Goal: Transaction & Acquisition: Purchase product/service

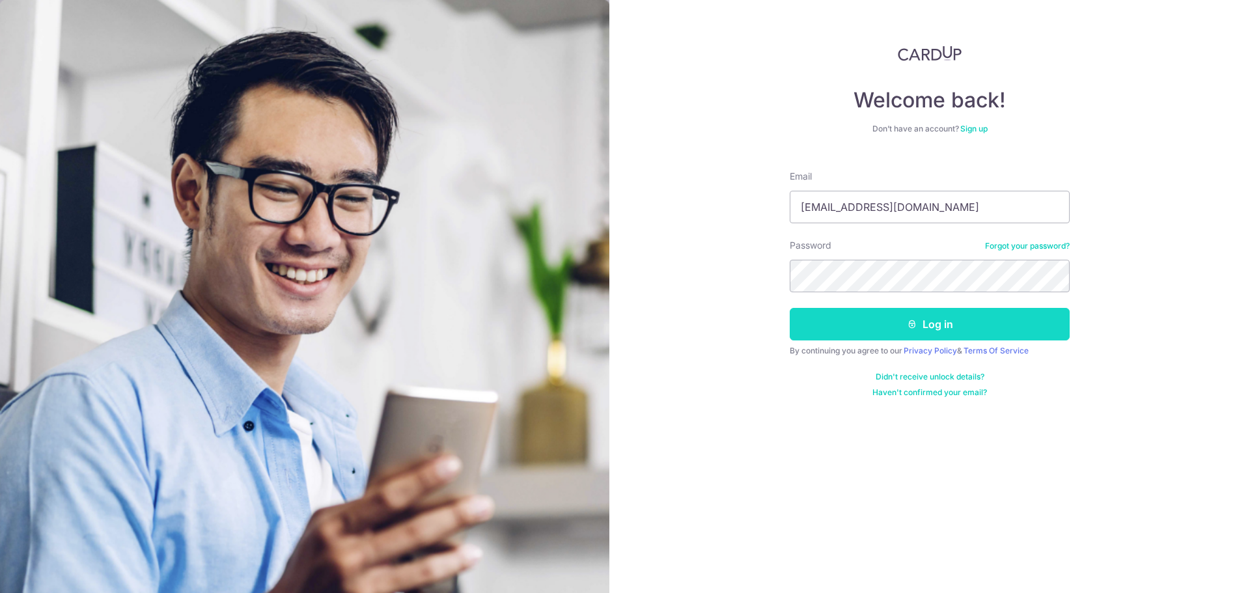
click at [980, 325] on button "Log in" at bounding box center [930, 324] width 280 height 33
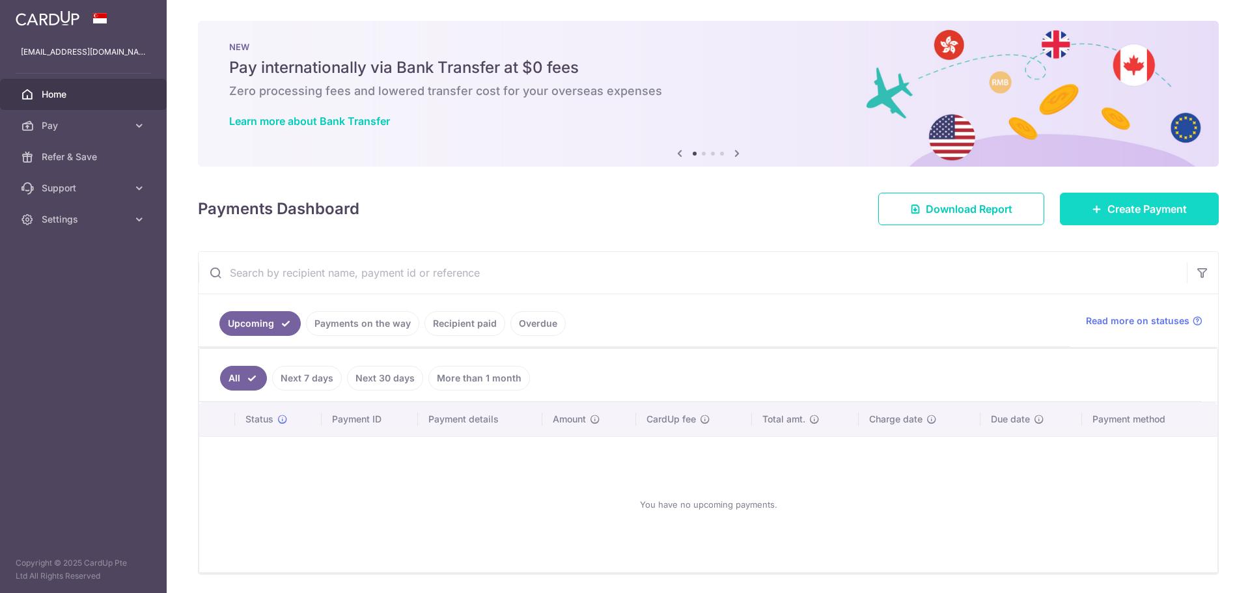
click at [1117, 207] on span "Create Payment" at bounding box center [1147, 209] width 79 height 16
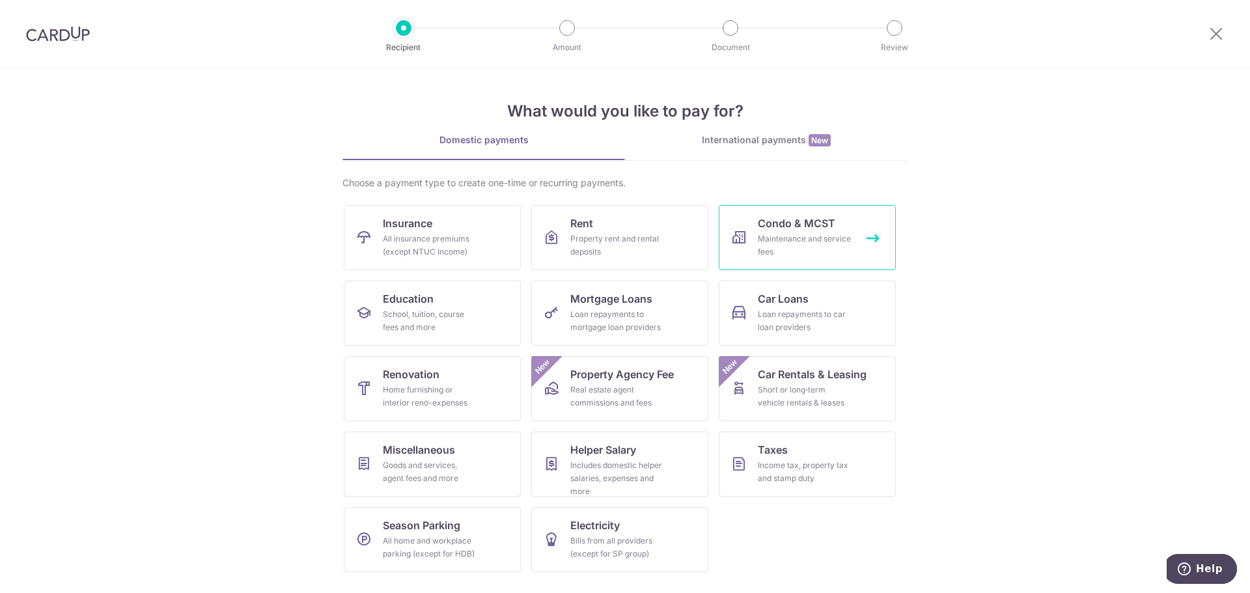
click at [793, 234] on div "Maintenance and service fees" at bounding box center [805, 246] width 94 height 26
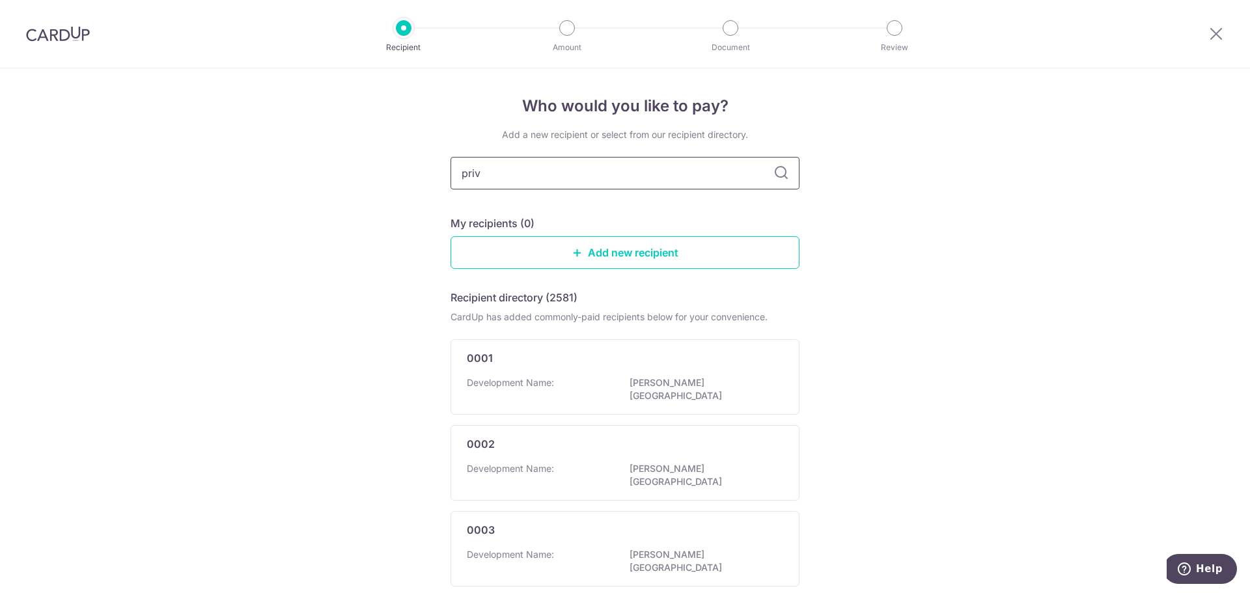
type input "prive"
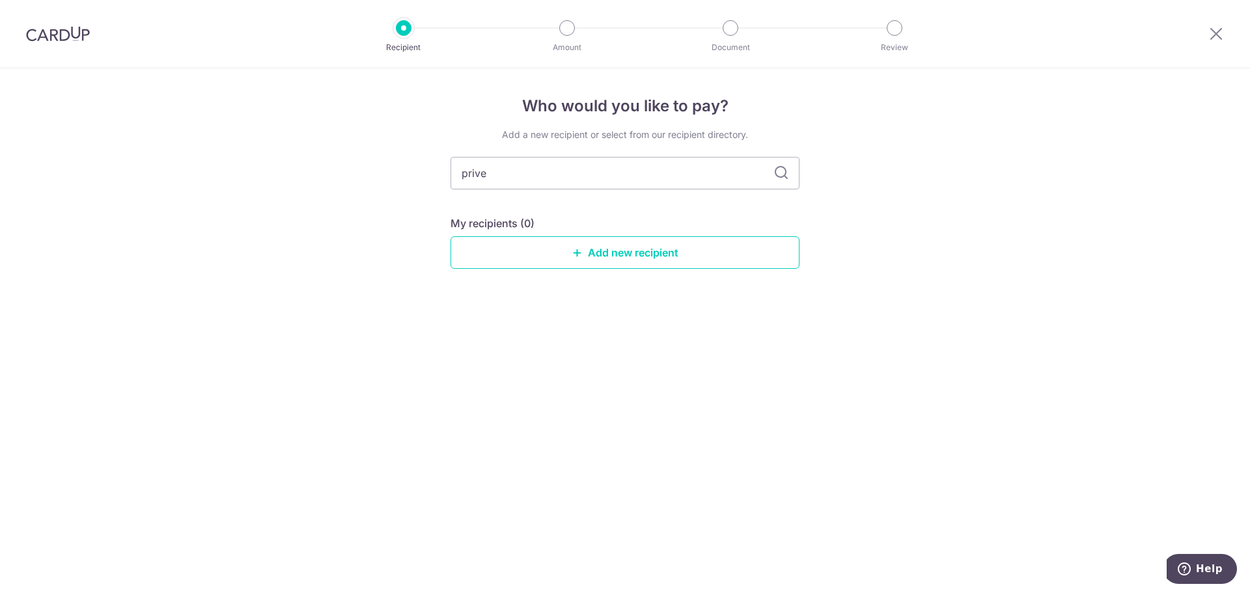
click at [782, 165] on div "prive" at bounding box center [625, 173] width 349 height 33
click at [465, 178] on input "prive" at bounding box center [625, 173] width 349 height 33
type input "rive"
type input "riveP"
type input "r"
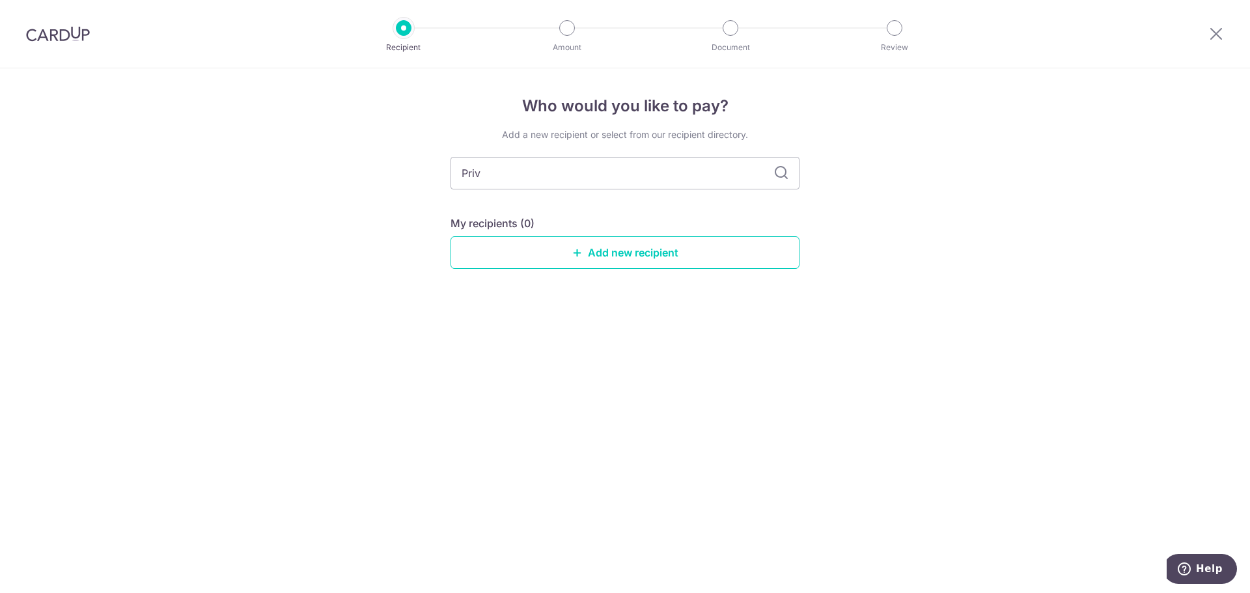
type input "Prive"
click at [775, 173] on icon at bounding box center [782, 173] width 16 height 16
click at [780, 173] on icon at bounding box center [782, 173] width 16 height 16
click at [557, 192] on div "Add a new recipient or select from our recipient directory. Prive My recipients…" at bounding box center [625, 209] width 349 height 162
drag, startPoint x: 541, startPoint y: 188, endPoint x: 419, endPoint y: 188, distance: 122.4
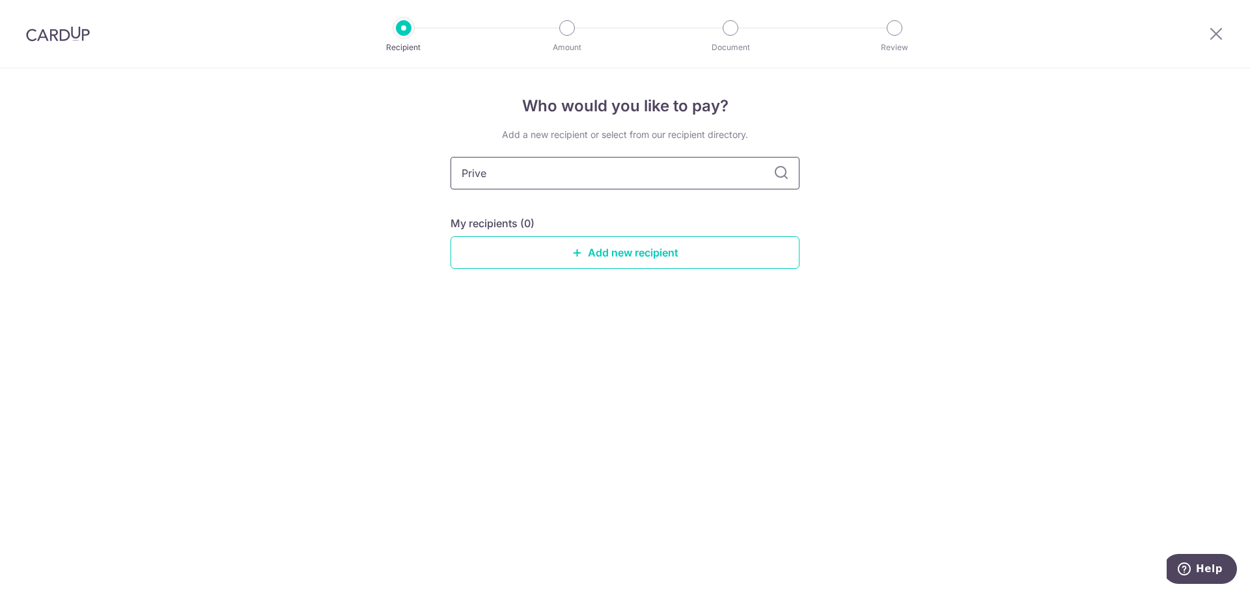
click at [419, 188] on div "Who would you like to pay? Add a new recipient or select from our recipient dir…" at bounding box center [625, 330] width 1250 height 525
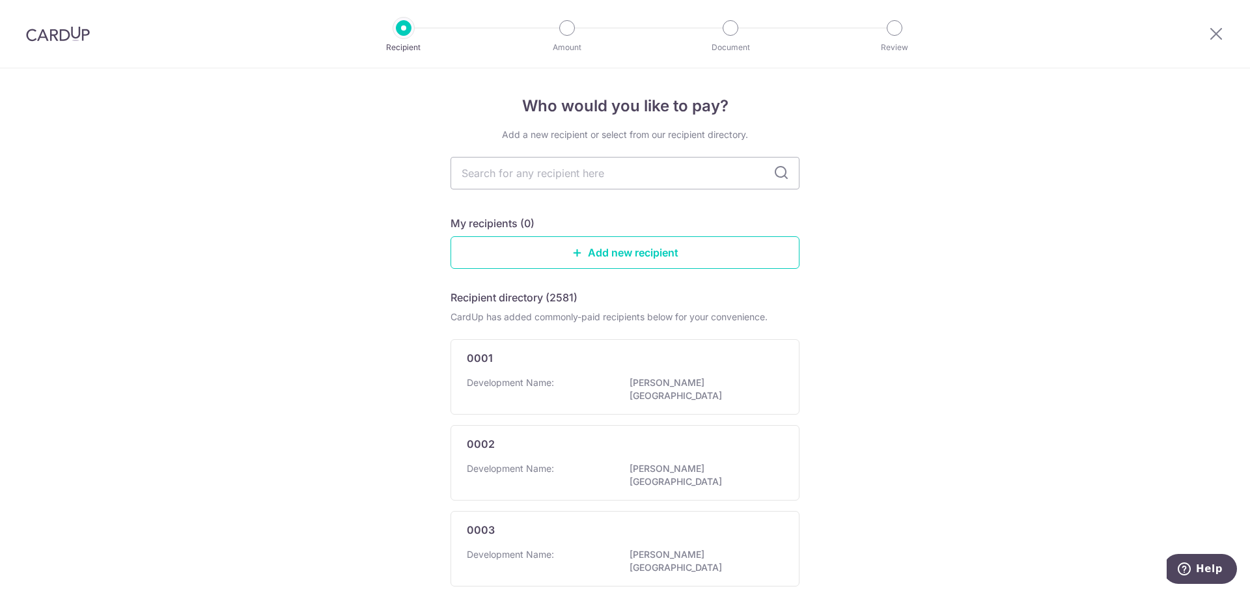
click at [33, 42] on div at bounding box center [58, 34] width 116 height 68
click at [503, 164] on input "text" at bounding box center [625, 173] width 349 height 33
type input "3969"
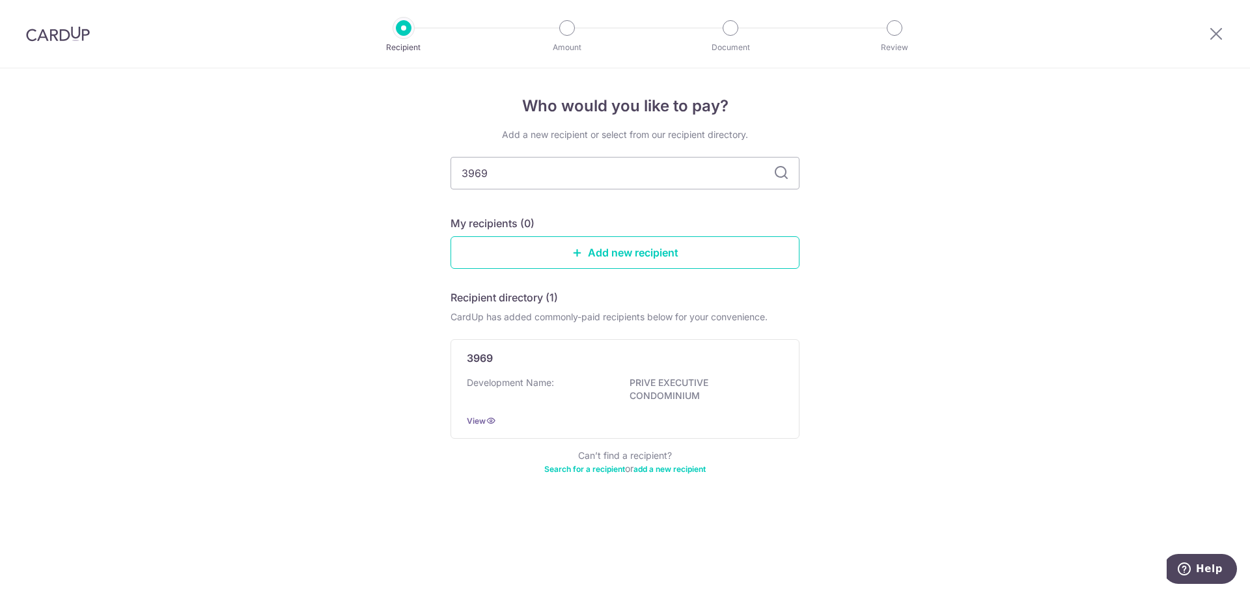
click at [59, 25] on div at bounding box center [58, 34] width 116 height 68
click at [62, 37] on img at bounding box center [58, 34] width 64 height 16
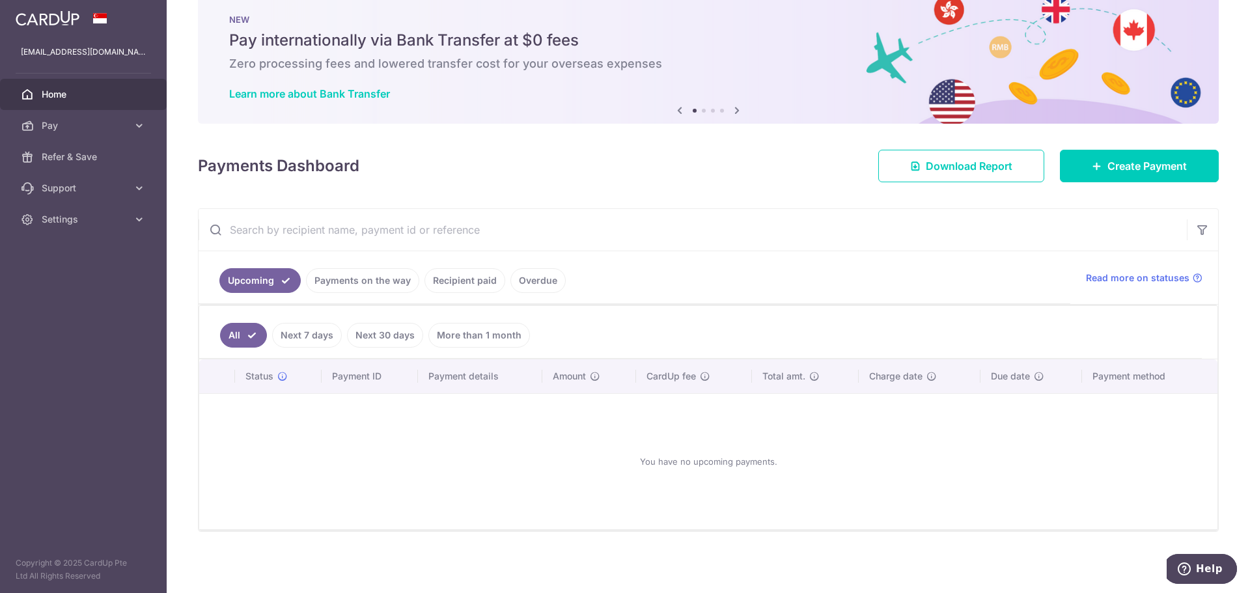
click at [462, 285] on link "Recipient paid" at bounding box center [465, 280] width 81 height 25
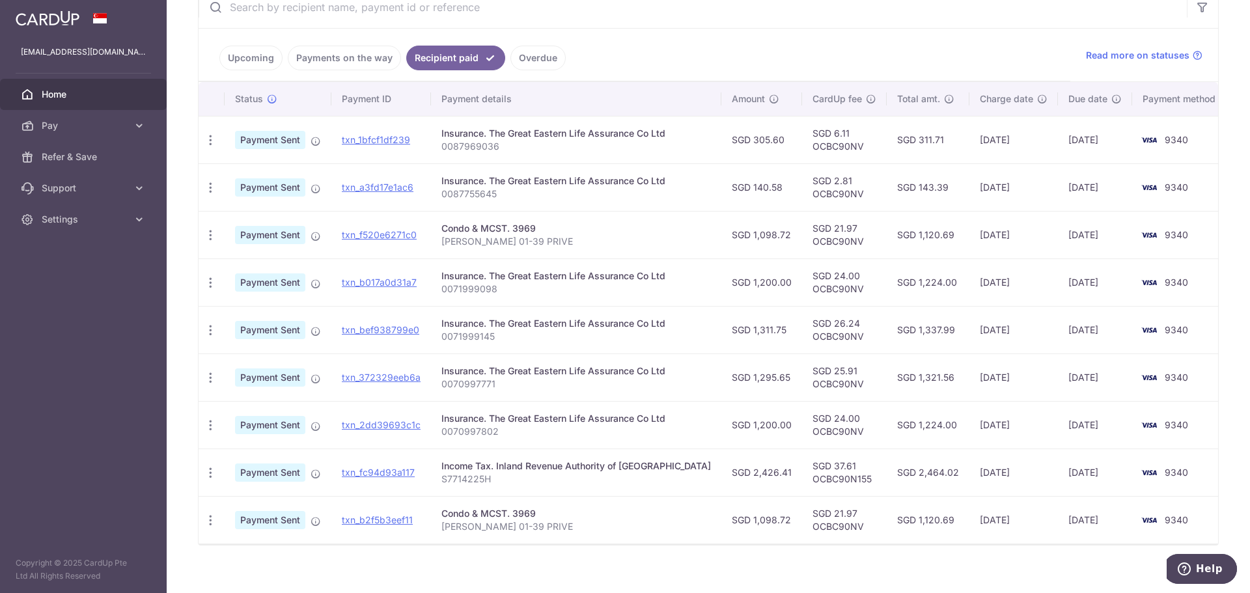
scroll to position [261, 0]
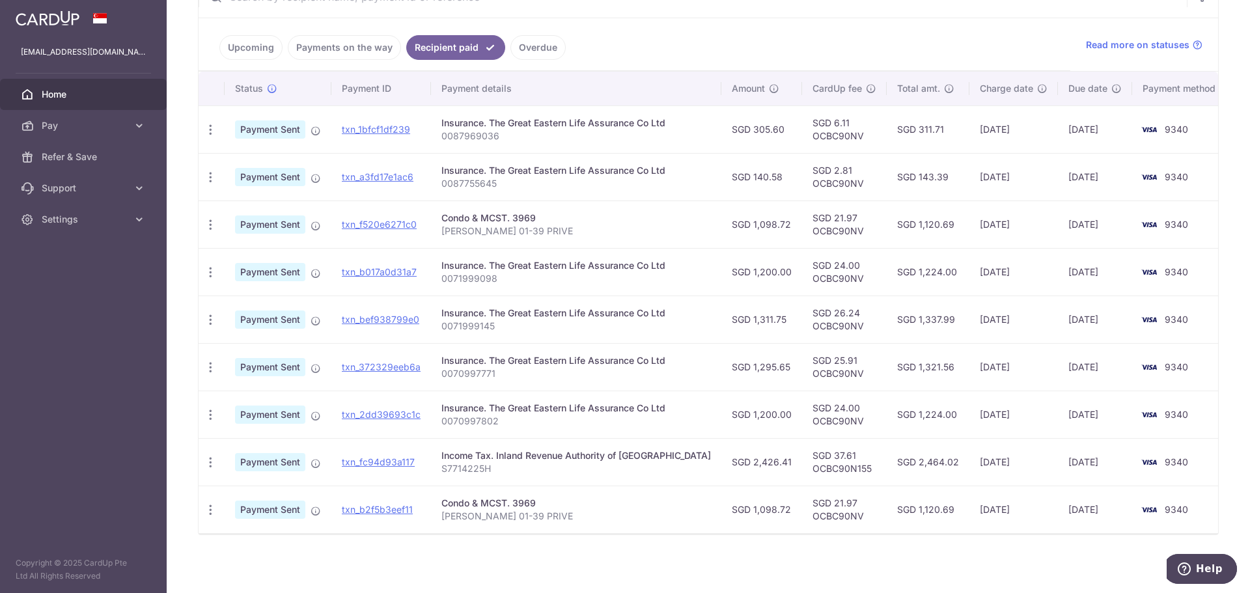
drag, startPoint x: 548, startPoint y: 501, endPoint x: 520, endPoint y: 501, distance: 28.0
click at [520, 501] on div "Condo & MCST. 3969" at bounding box center [577, 503] width 270 height 13
click at [563, 516] on p "[PERSON_NAME] 01-39 PRIVE" at bounding box center [577, 516] width 270 height 13
drag, startPoint x: 565, startPoint y: 516, endPoint x: 449, endPoint y: 513, distance: 116.6
click at [449, 513] on p "[PERSON_NAME] 01-39 PRIVE" at bounding box center [577, 516] width 270 height 13
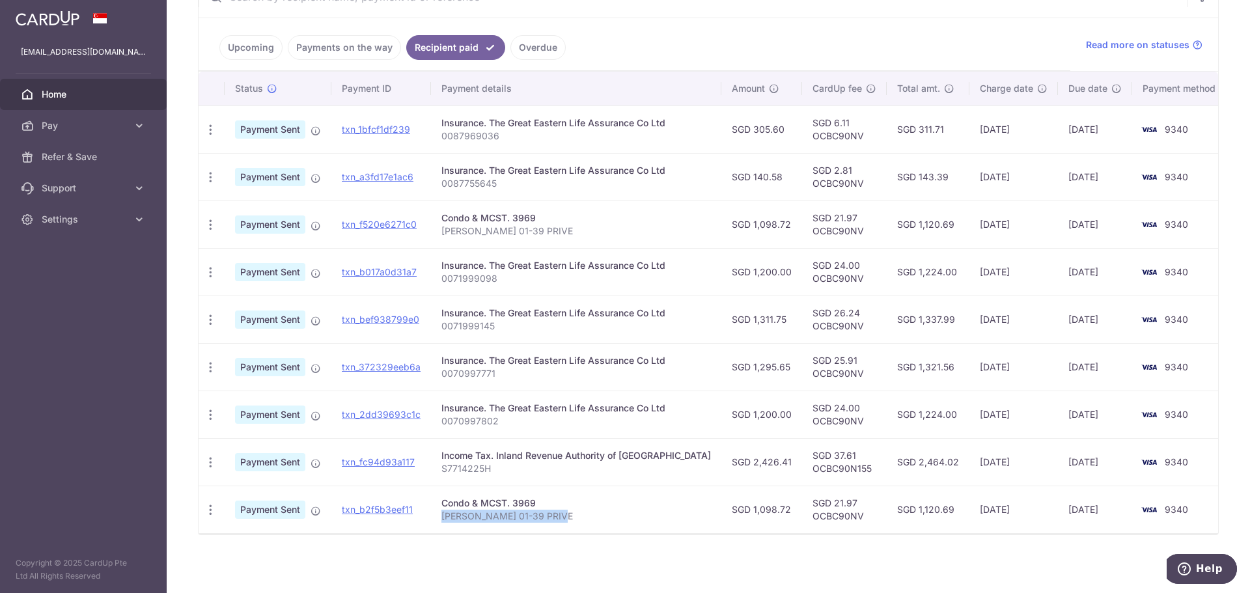
copy p "[PERSON_NAME] 01-39 PRIVE"
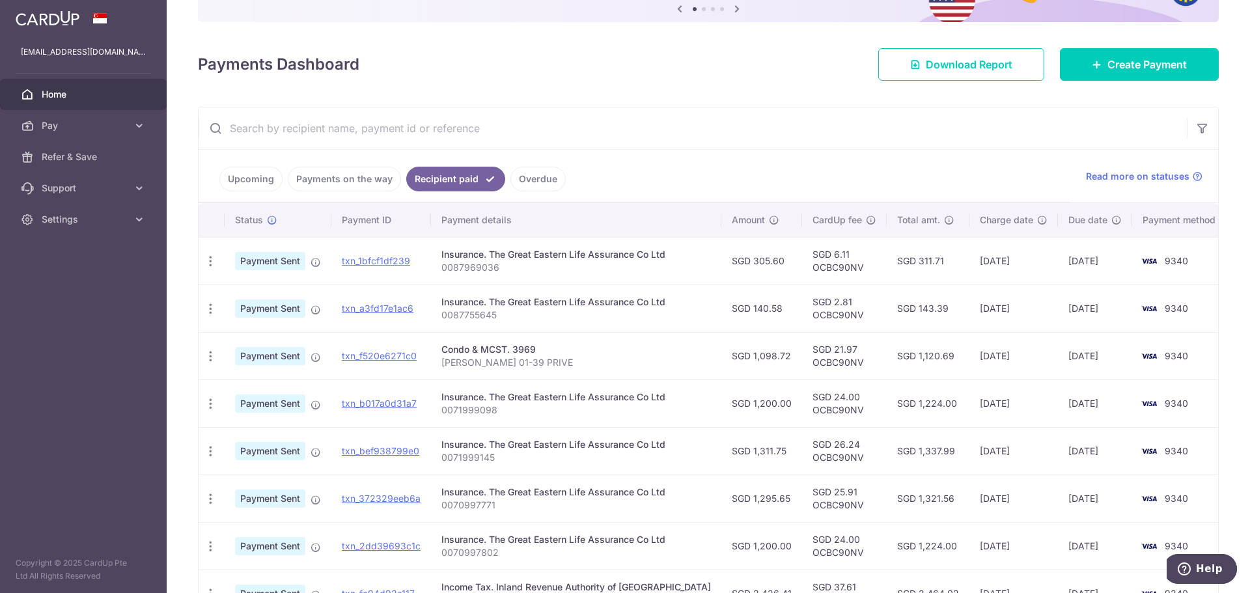
scroll to position [0, 0]
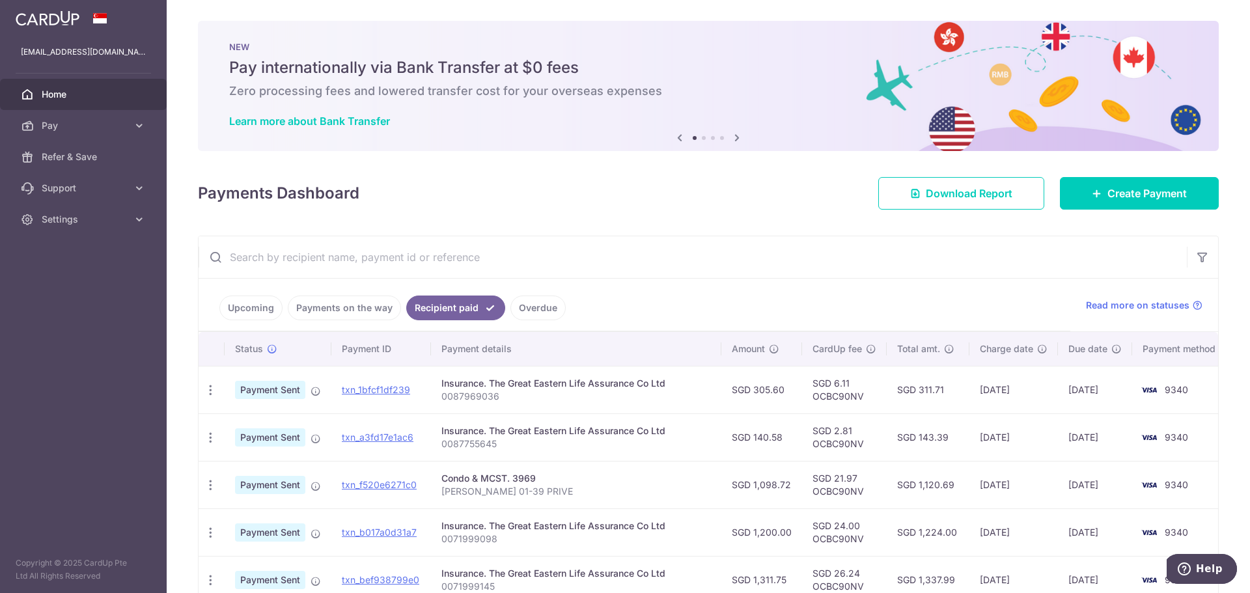
click at [55, 90] on span "Home" at bounding box center [85, 94] width 86 height 13
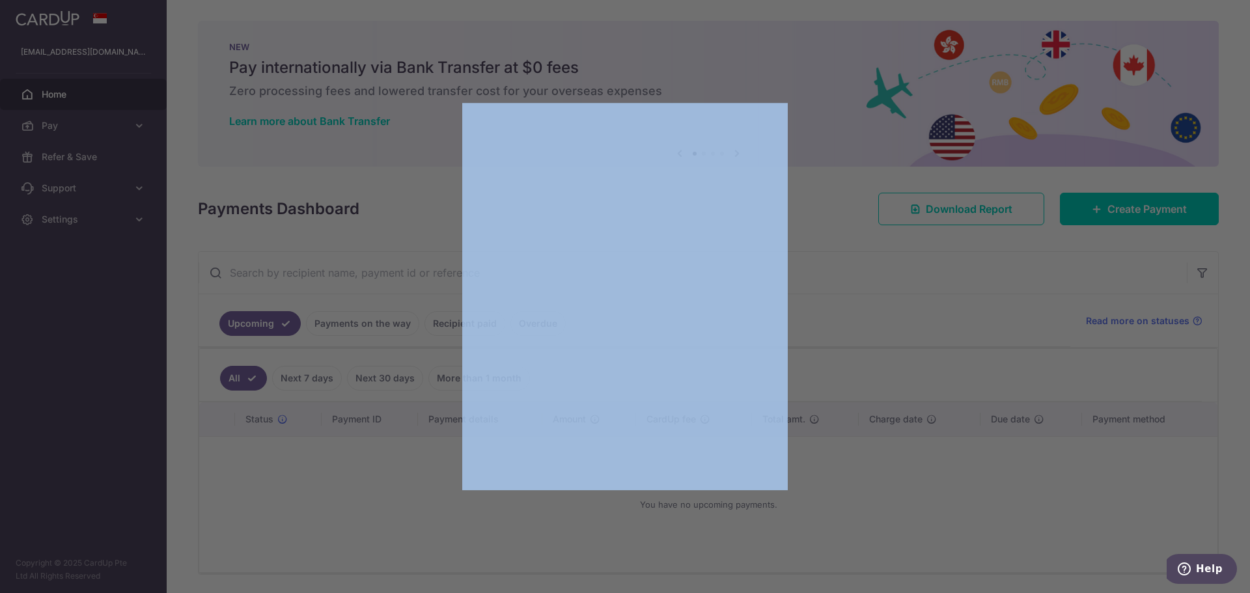
click at [823, 143] on div at bounding box center [631, 299] width 1263 height 599
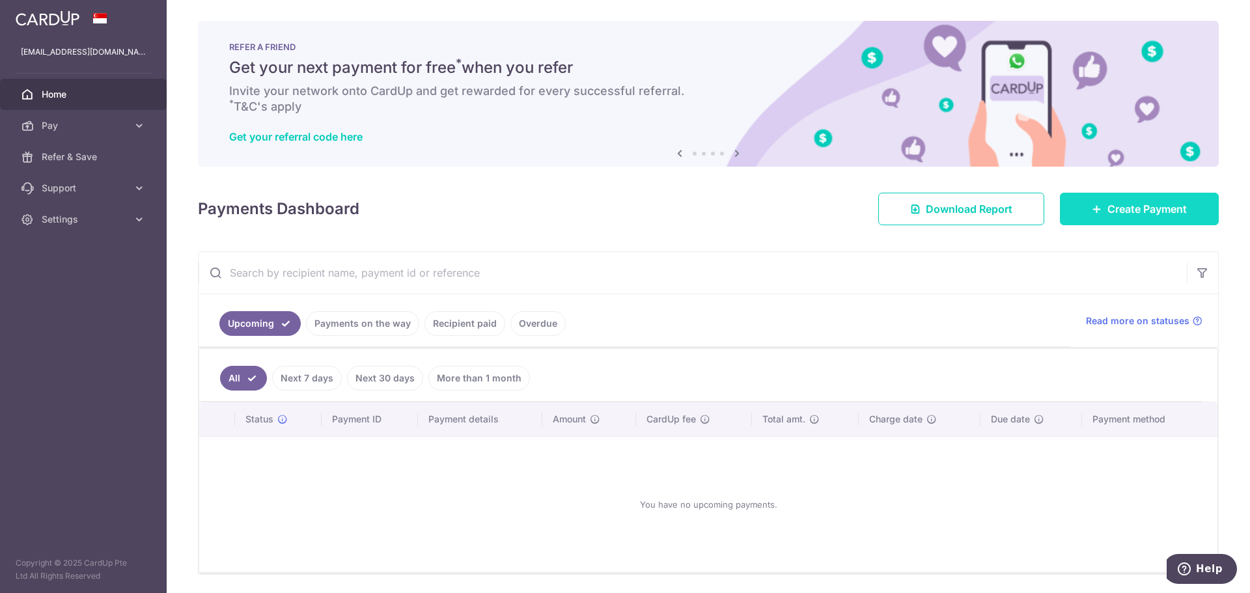
click at [1133, 204] on span "Create Payment" at bounding box center [1147, 209] width 79 height 16
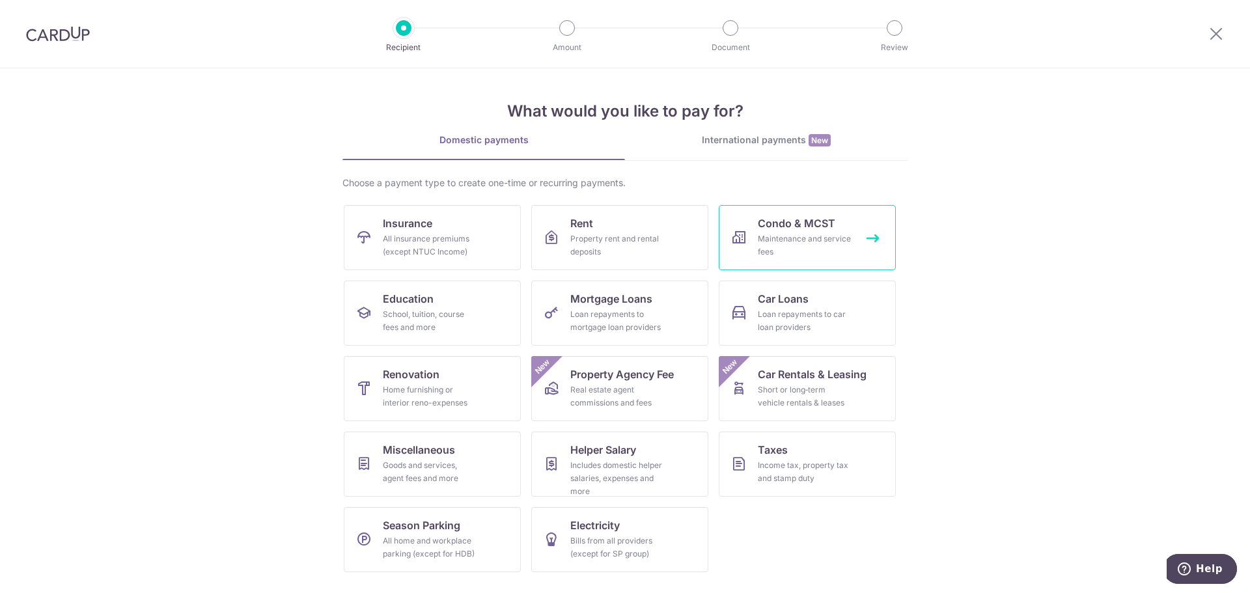
click at [786, 235] on div "Maintenance and service fees" at bounding box center [805, 246] width 94 height 26
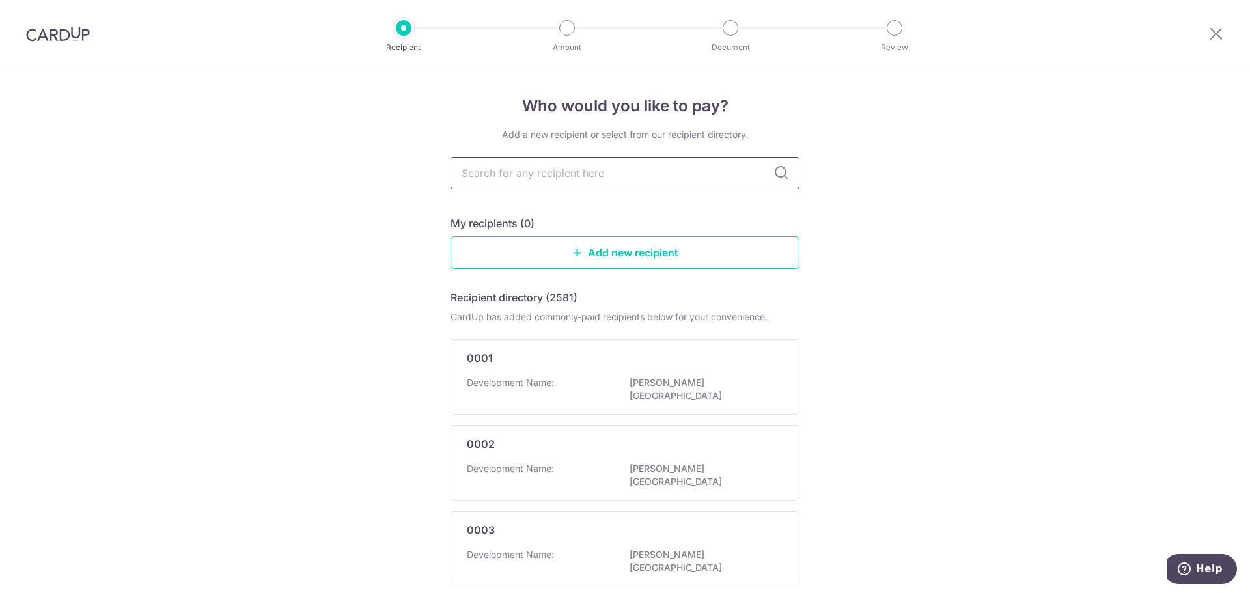
click at [584, 164] on input "text" at bounding box center [625, 173] width 349 height 33
type input "3969"
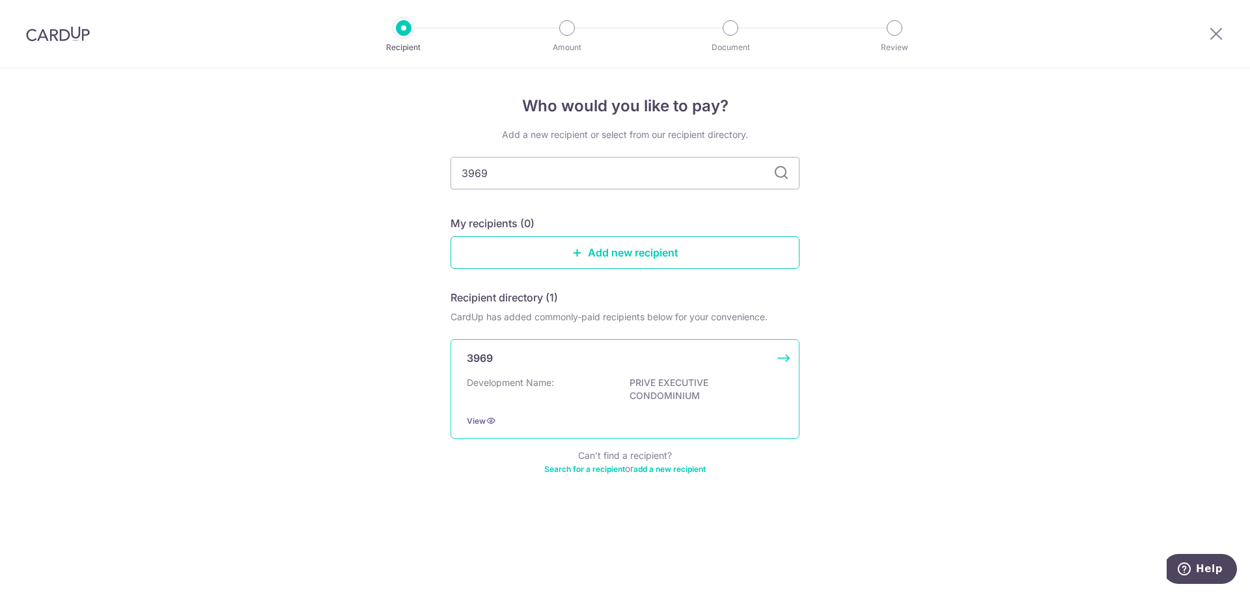
click at [619, 380] on div "Development Name: PRIVE EXECUTIVE CONDOMINIUM" at bounding box center [625, 389] width 317 height 27
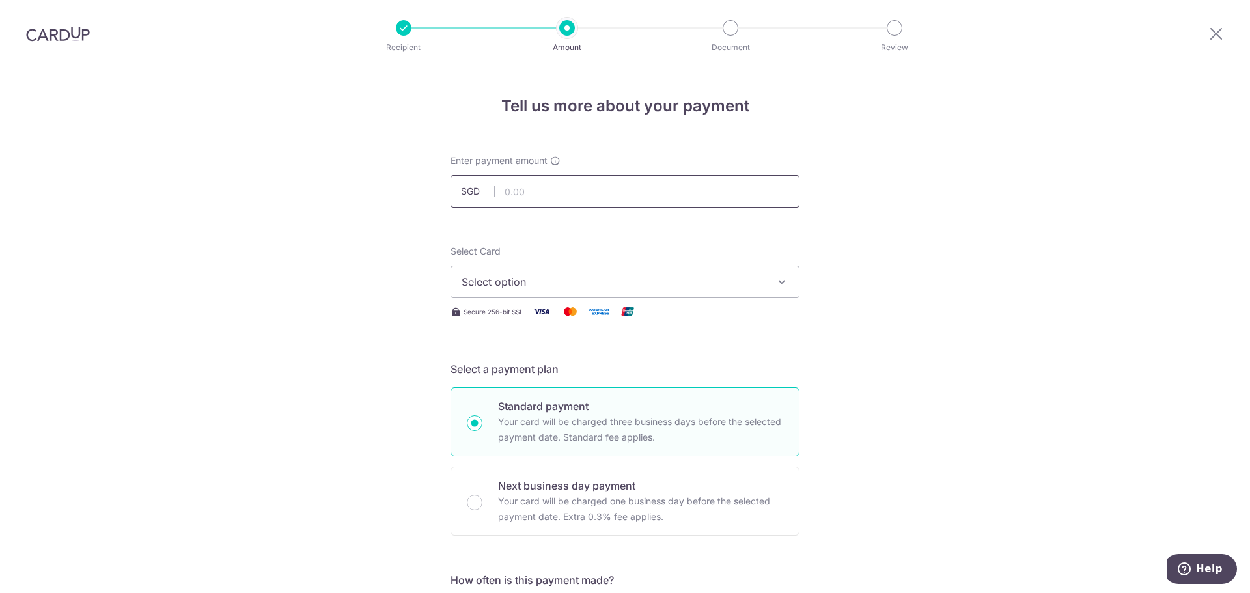
click at [546, 194] on input "text" at bounding box center [625, 191] width 349 height 33
click at [47, 33] on img at bounding box center [58, 34] width 64 height 16
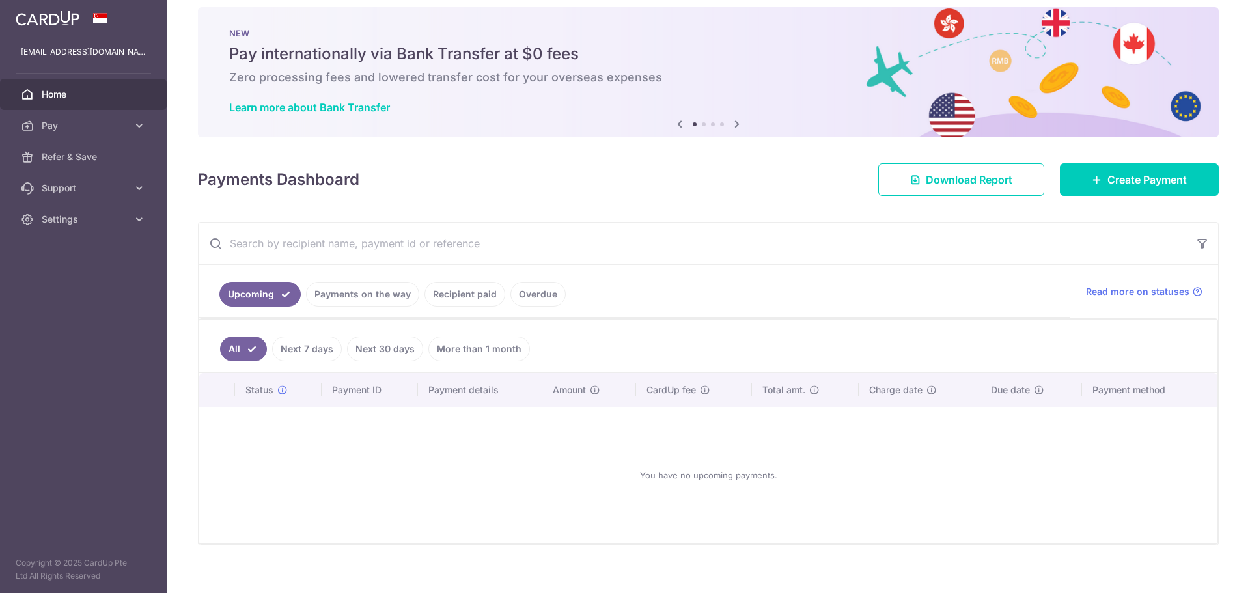
scroll to position [27, 0]
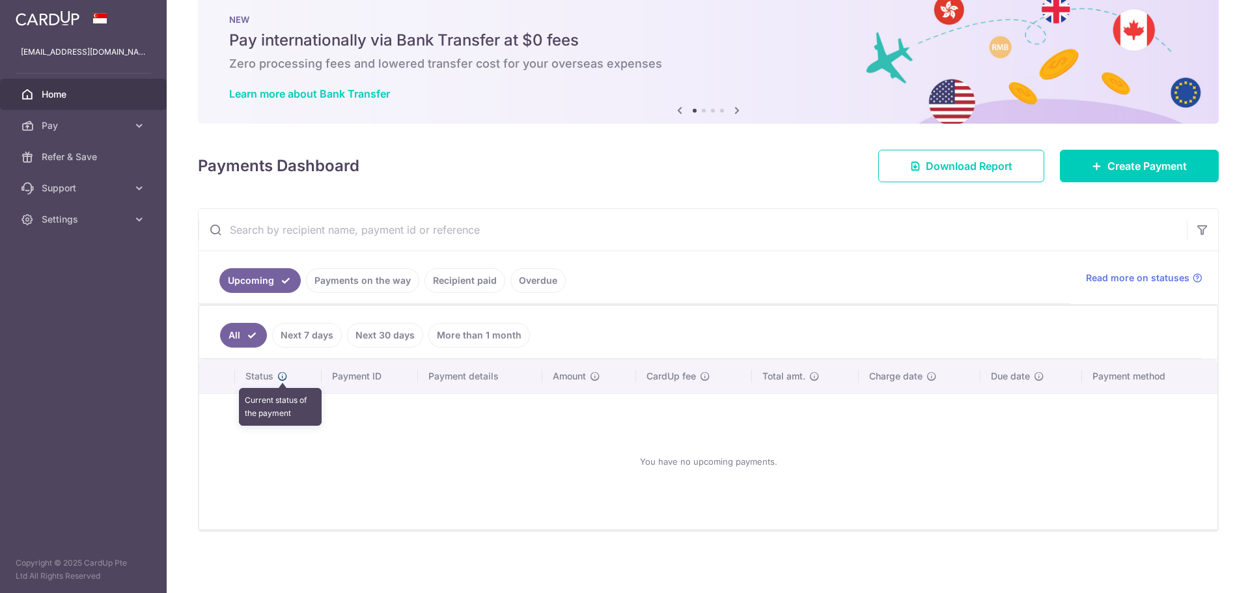
click at [283, 376] on icon at bounding box center [282, 376] width 10 height 10
click at [371, 279] on link "Payments on the way" at bounding box center [362, 280] width 113 height 25
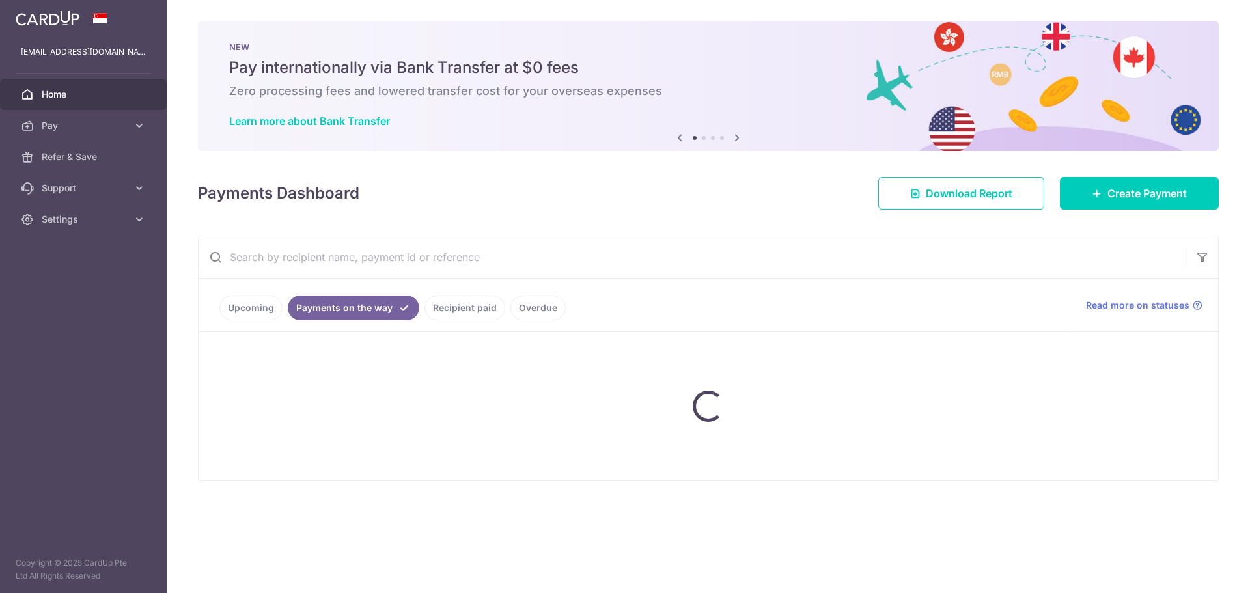
scroll to position [0, 0]
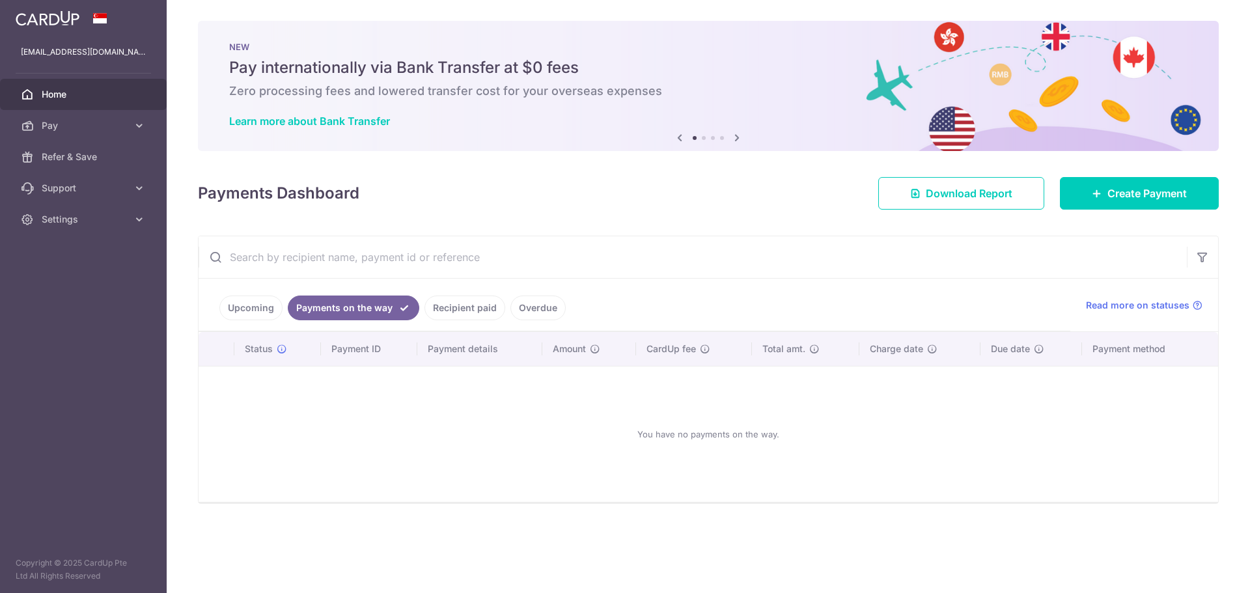
click at [453, 309] on link "Recipient paid" at bounding box center [465, 308] width 81 height 25
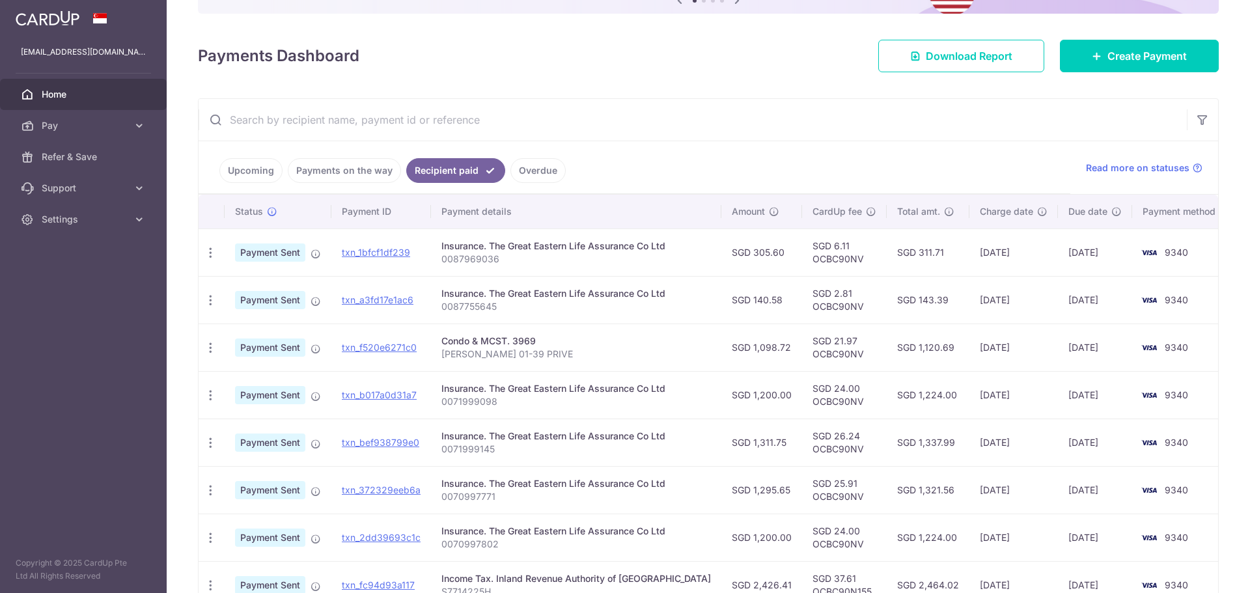
scroll to position [264, 0]
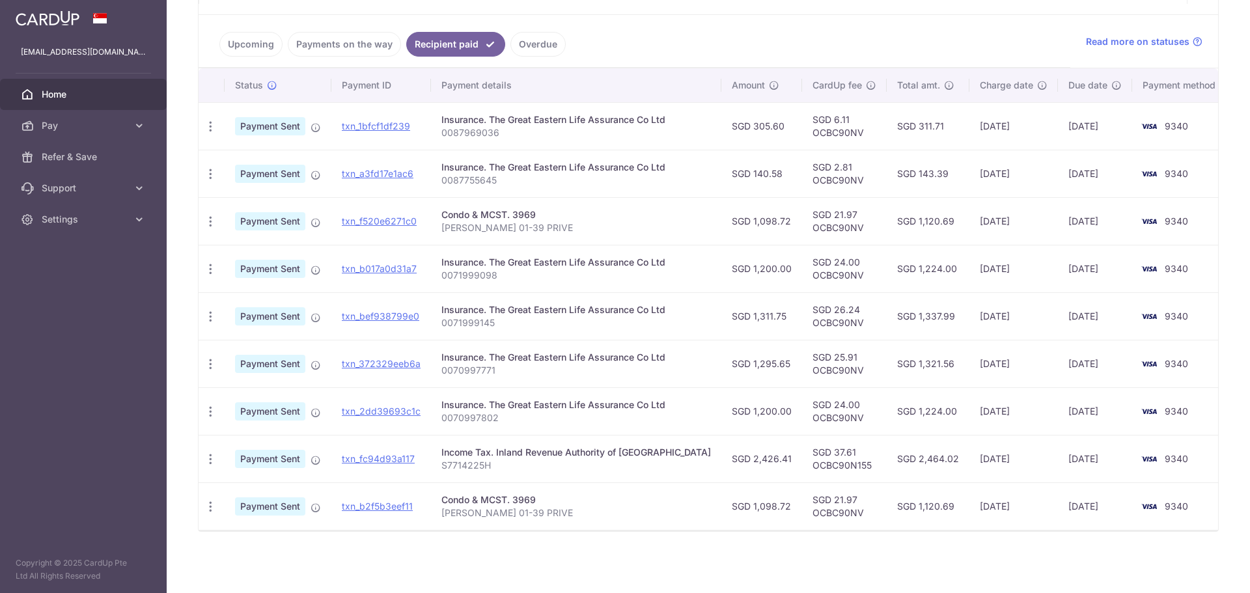
drag, startPoint x: 763, startPoint y: 507, endPoint x: 727, endPoint y: 507, distance: 36.5
click at [727, 507] on td "SGD 1,098.72" at bounding box center [762, 507] width 81 height 48
copy td "1,098.72"
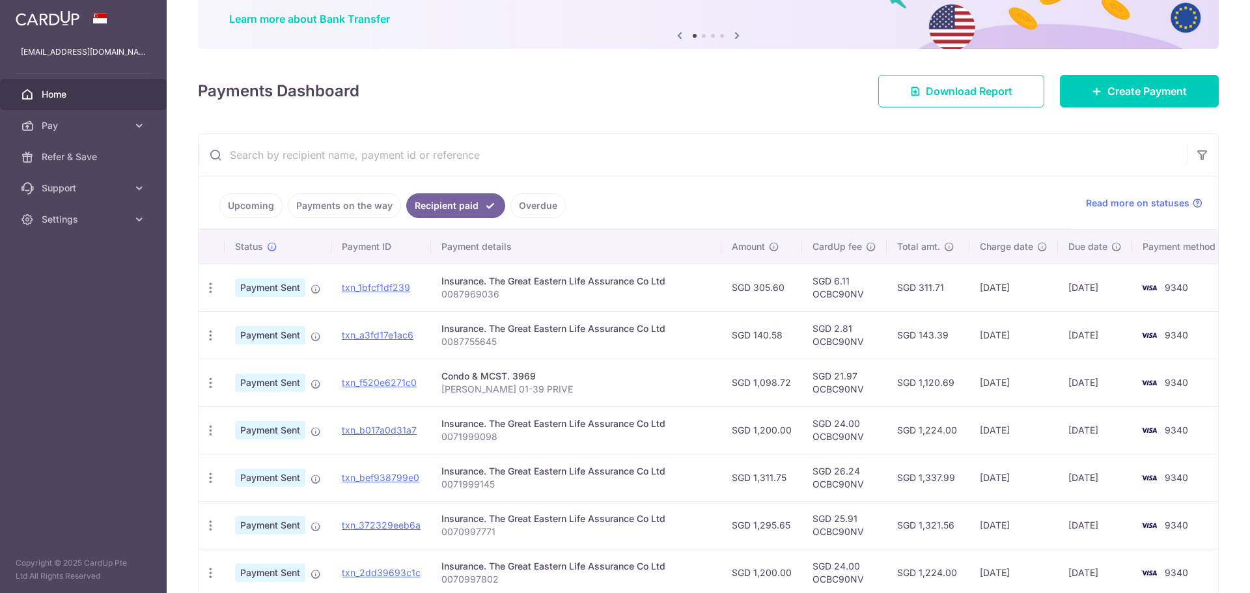
scroll to position [68, 0]
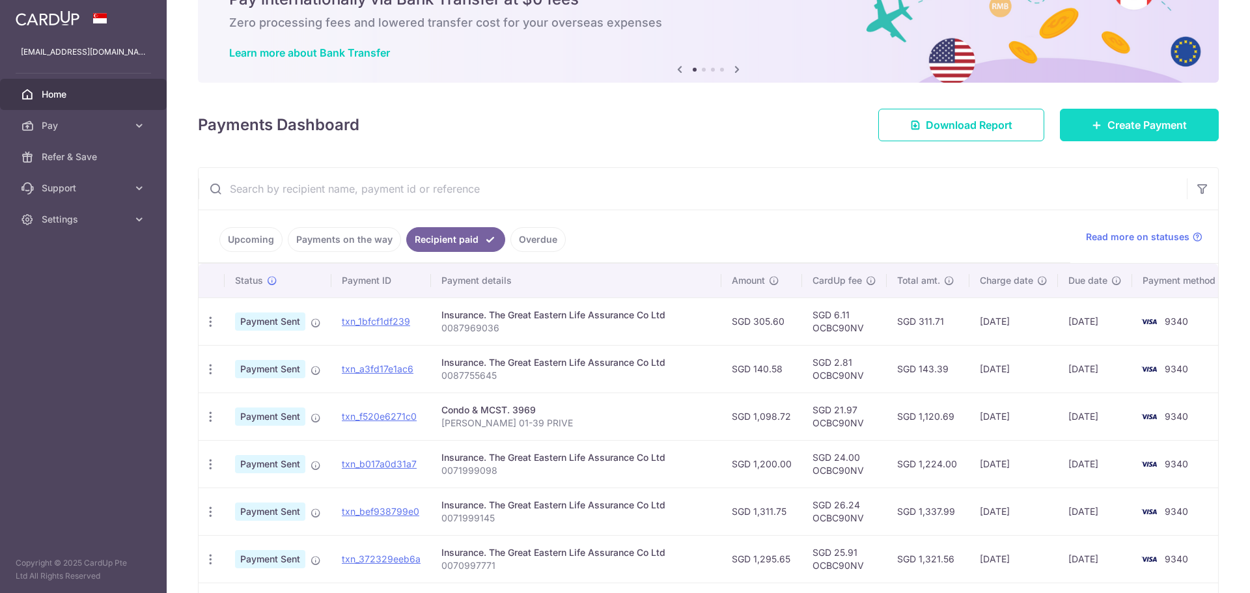
click at [1092, 122] on icon at bounding box center [1097, 125] width 10 height 10
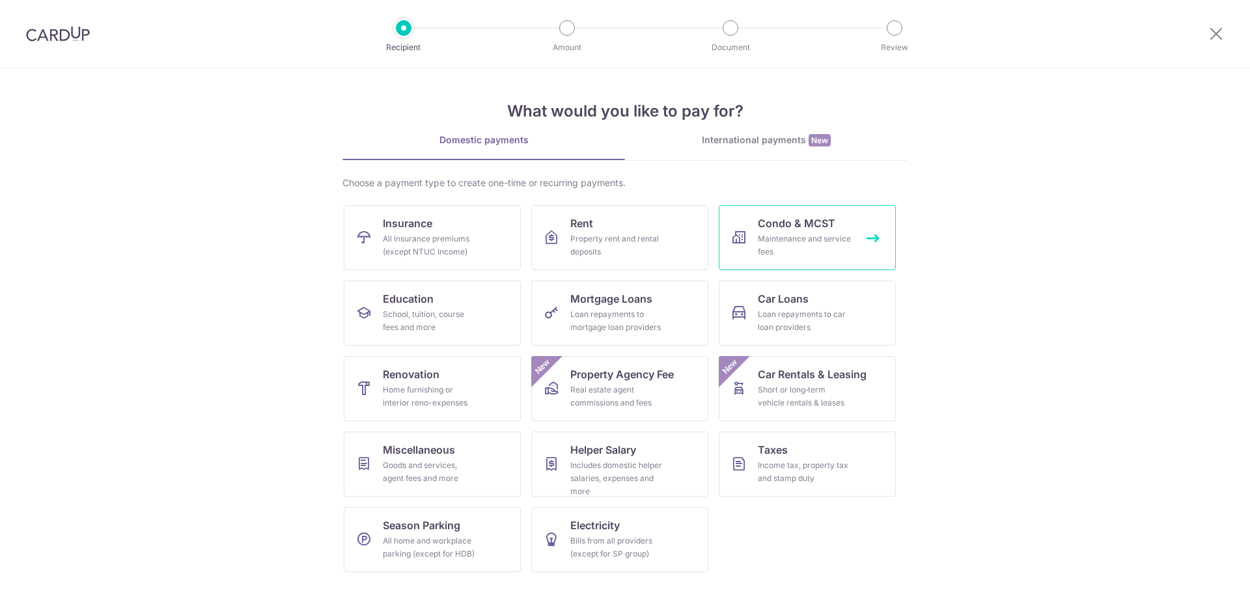
click at [787, 227] on span "Condo & MCST" at bounding box center [797, 224] width 78 height 16
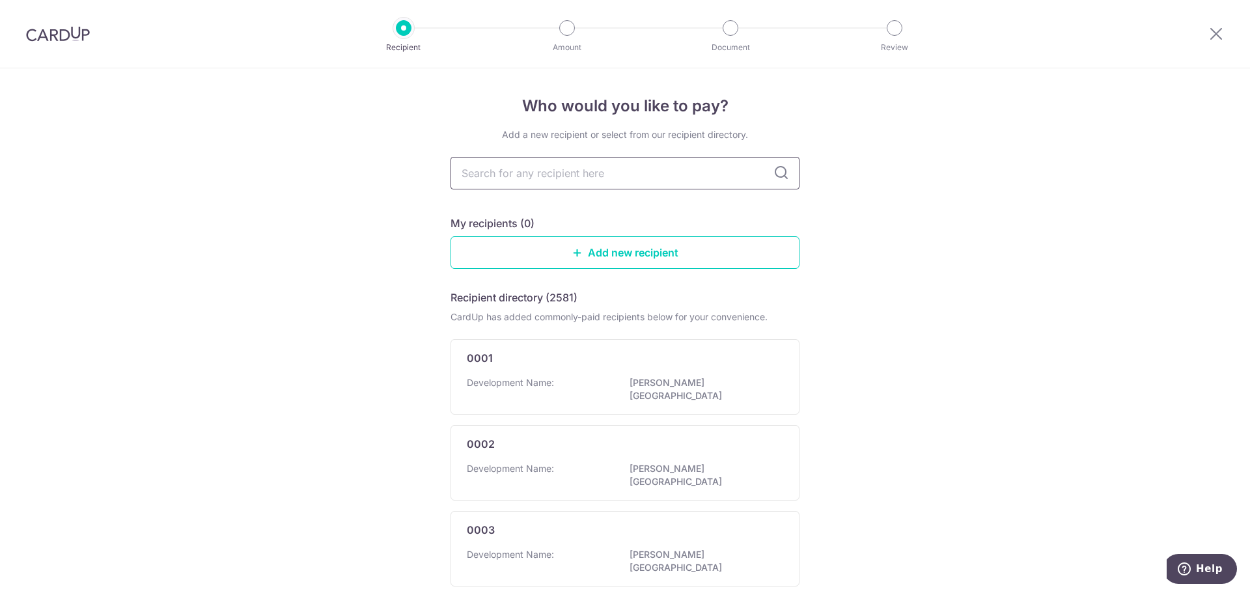
click at [529, 173] on input "text" at bounding box center [625, 173] width 349 height 33
type input "3969"
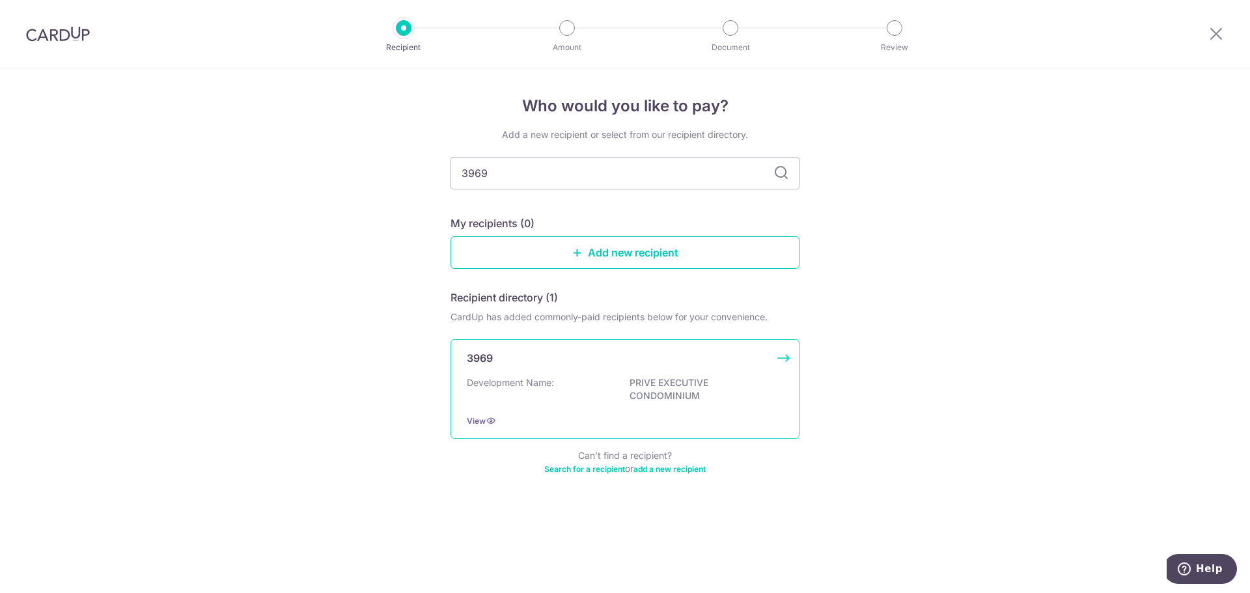
click at [657, 371] on div "3969 Development Name: PRIVE EXECUTIVE CONDOMINIUM View" at bounding box center [625, 389] width 349 height 100
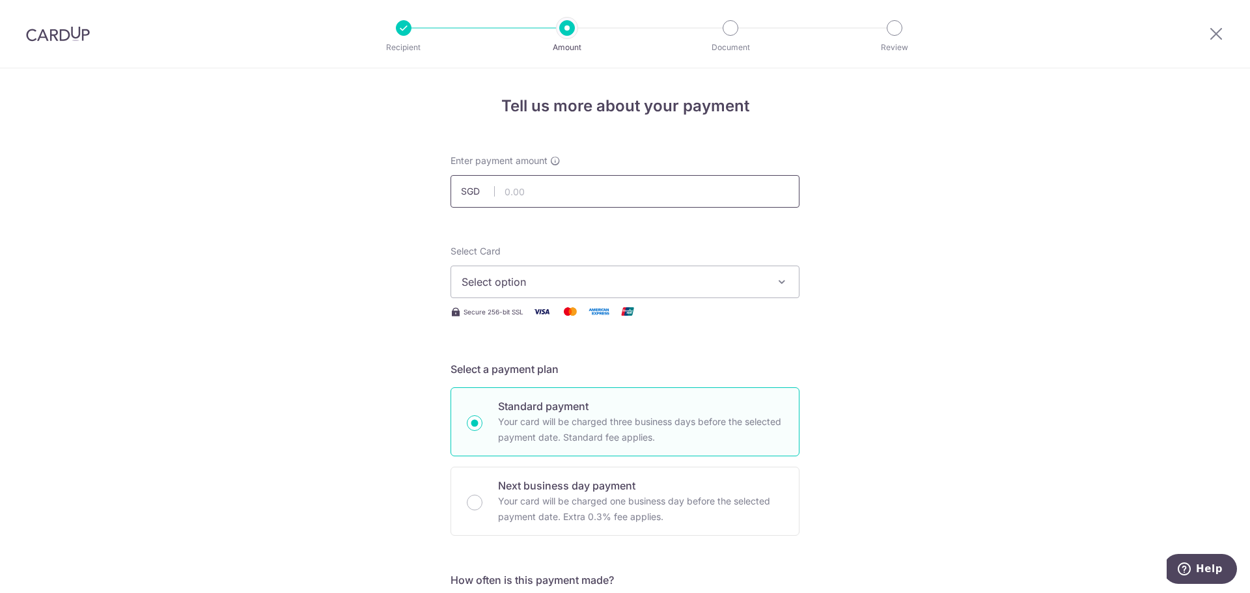
click at [584, 192] on input "text" at bounding box center [625, 191] width 349 height 33
paste input "1,098.72"
type input "1,098.72"
click at [656, 283] on span "Select option" at bounding box center [613, 282] width 303 height 16
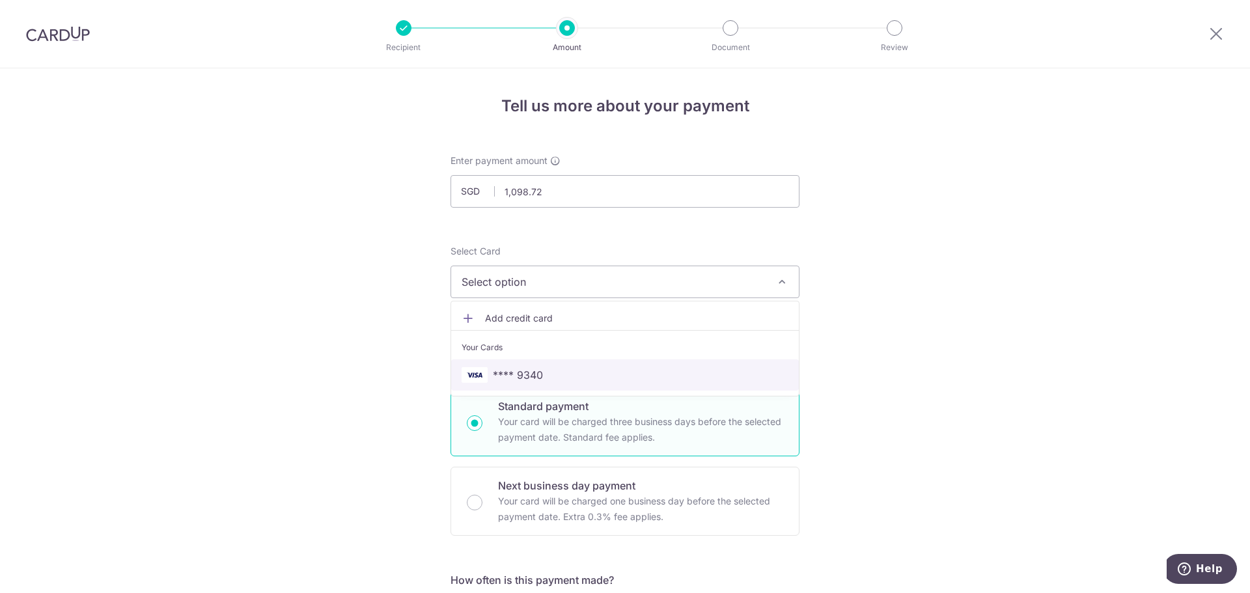
click at [572, 371] on span "**** 9340" at bounding box center [625, 375] width 327 height 16
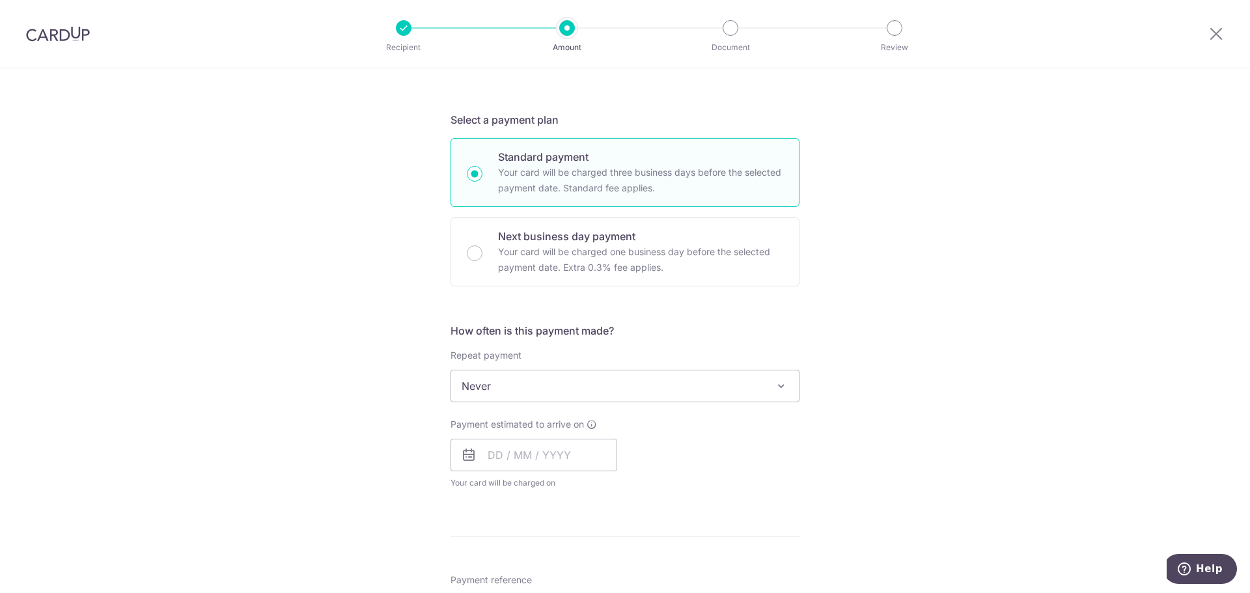
scroll to position [261, 0]
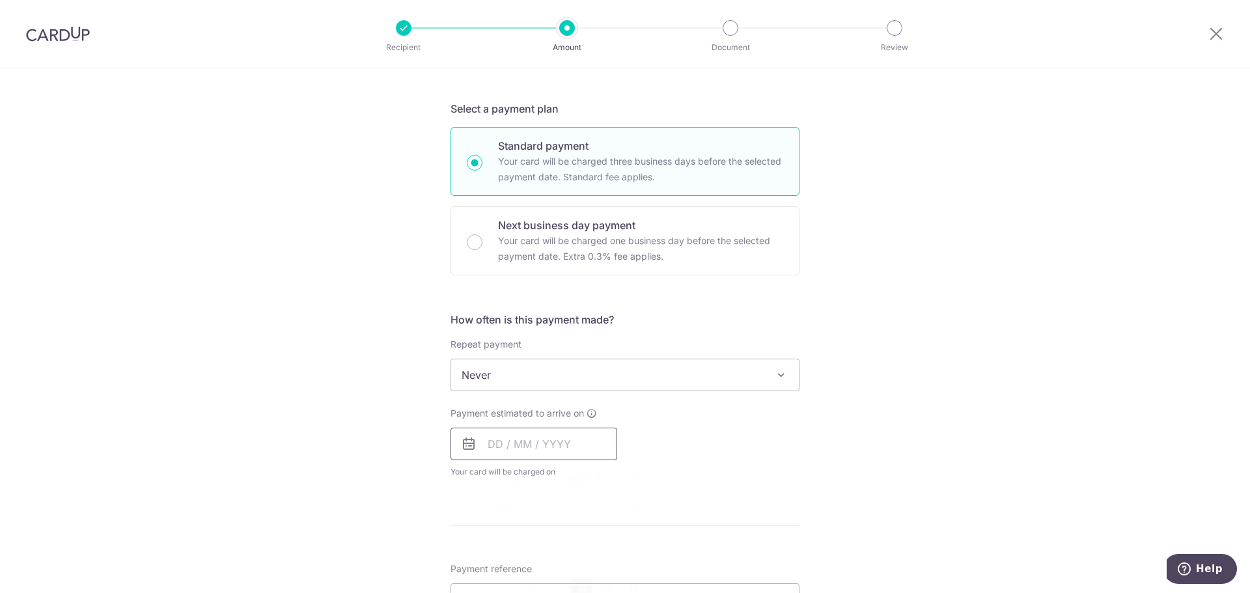
click at [589, 438] on input "text" at bounding box center [534, 444] width 167 height 33
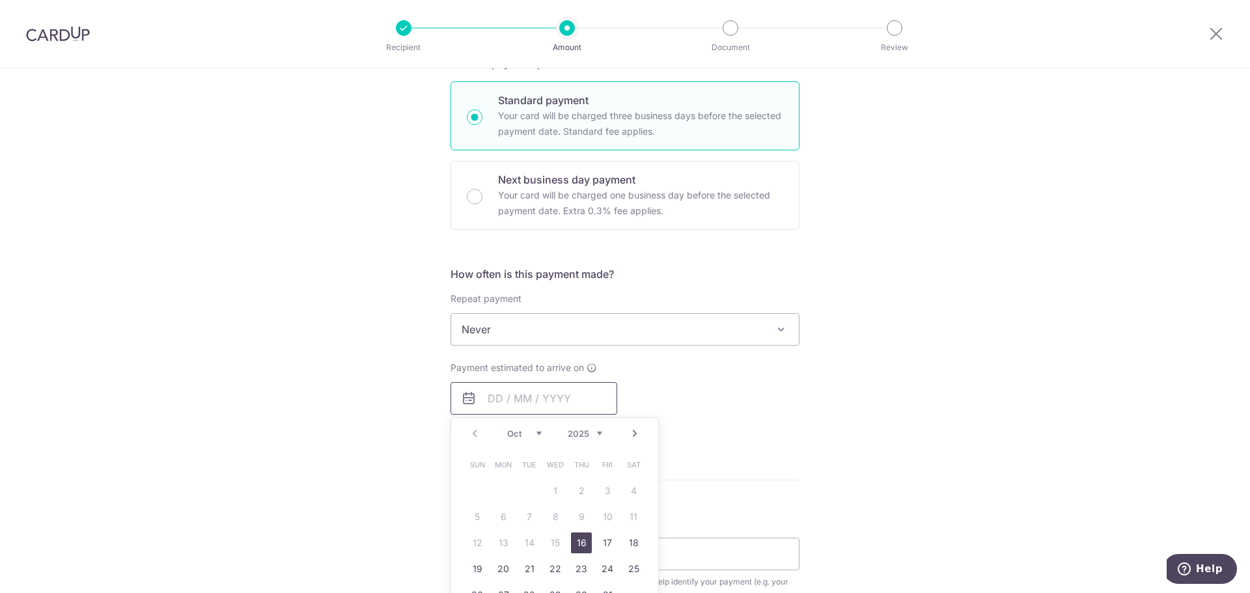
scroll to position [326, 0]
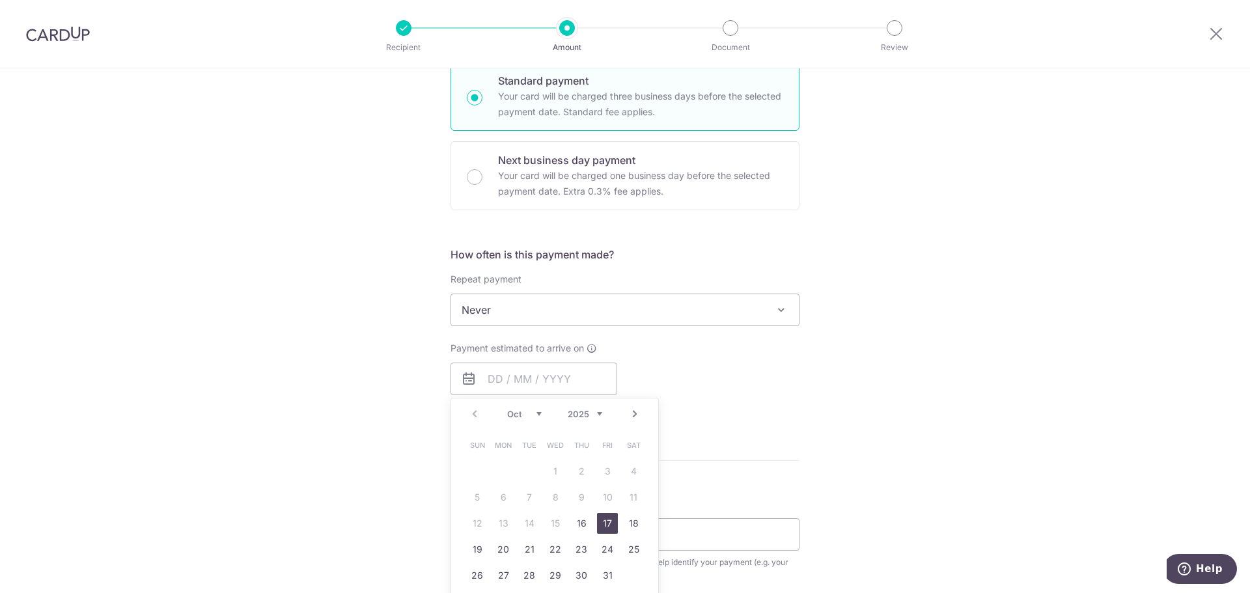
click at [608, 526] on link "17" at bounding box center [607, 523] width 21 height 21
type input "[DATE]"
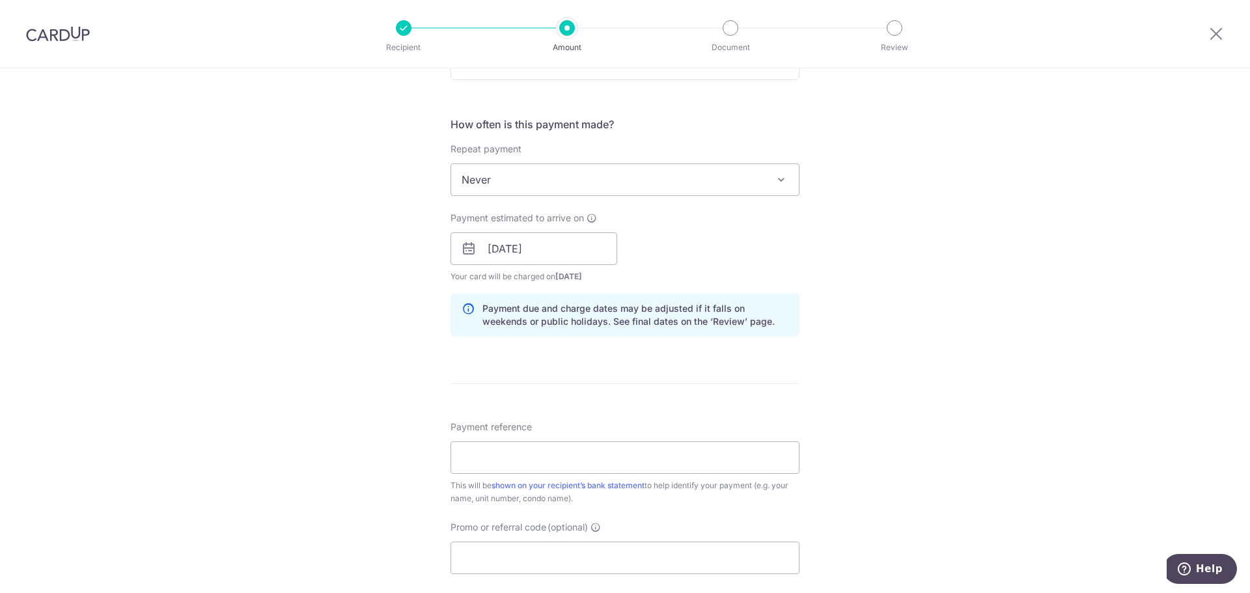
scroll to position [521, 0]
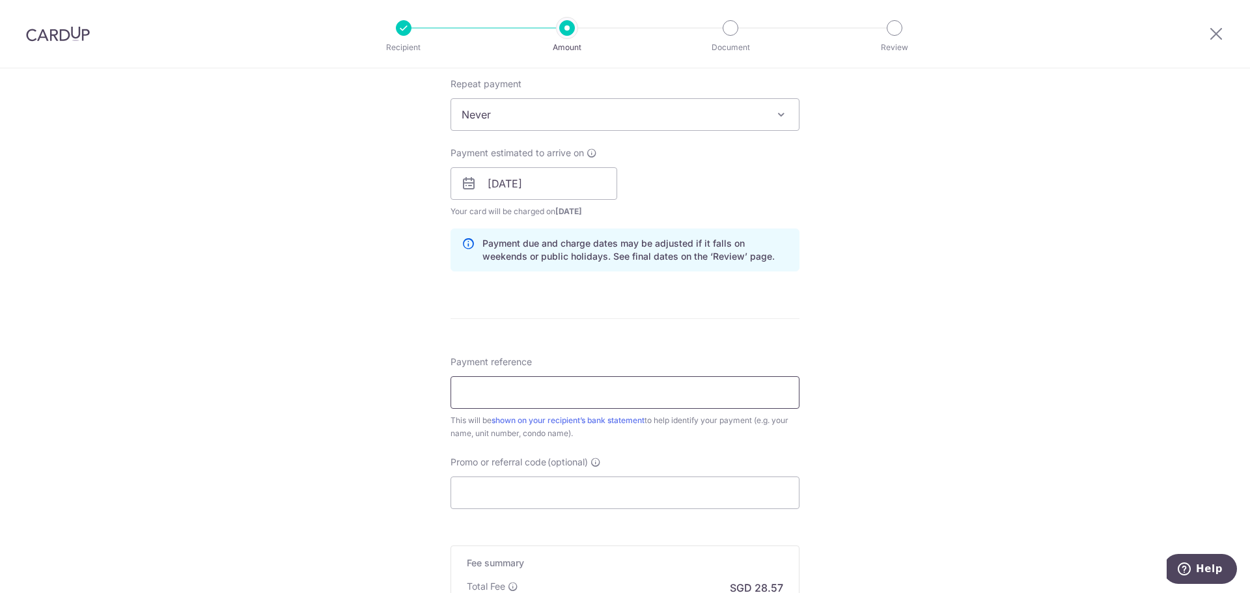
click at [493, 398] on input "Payment reference" at bounding box center [625, 392] width 349 height 33
type input "JIA TIANYING #01-39 PRIVE"
click at [611, 494] on input "Promo or referral code (optional)" at bounding box center [625, 493] width 349 height 33
paste input "1,098.72"
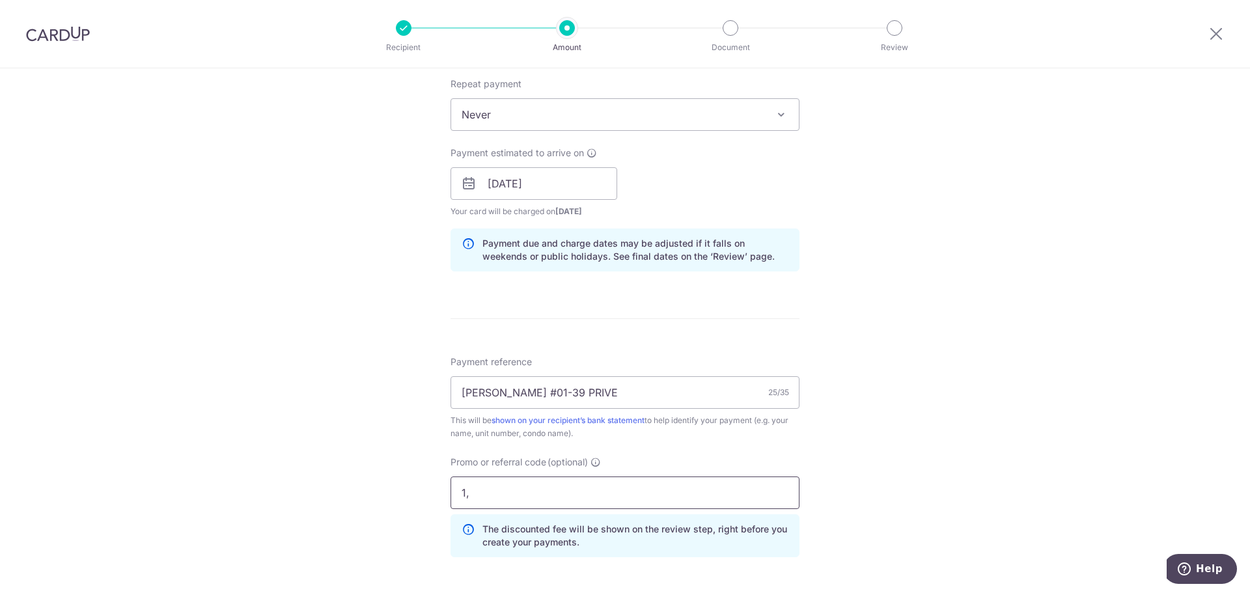
type input "1"
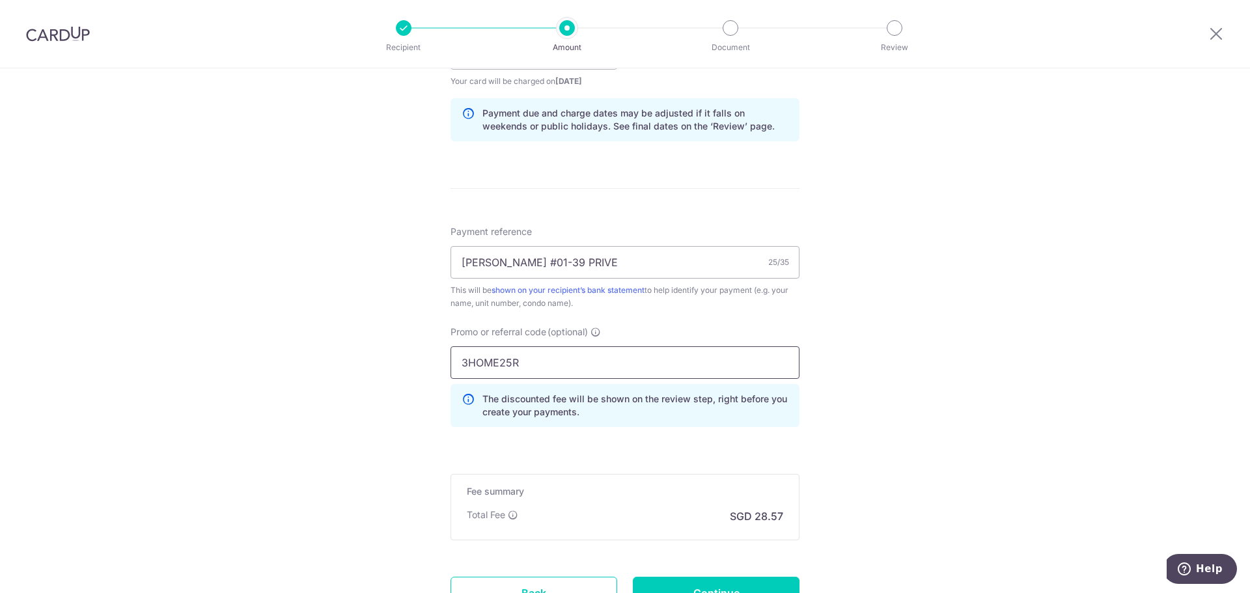
scroll to position [716, 0]
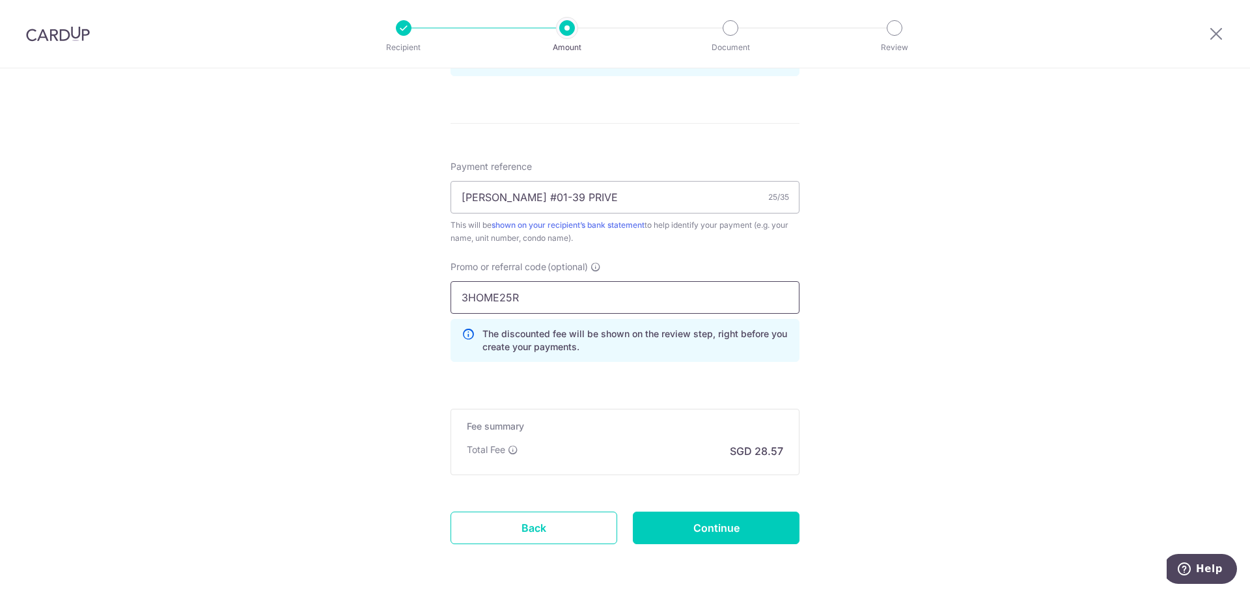
type input "3HOME25R"
click at [639, 455] on div "Total Fee SGD 28.57" at bounding box center [625, 452] width 317 height 16
click at [647, 440] on div "Fee summary Base fee Extend fee Next-day fee Total Fee SGD 28.57" at bounding box center [625, 442] width 349 height 66
click at [689, 522] on input "Continue" at bounding box center [716, 528] width 167 height 33
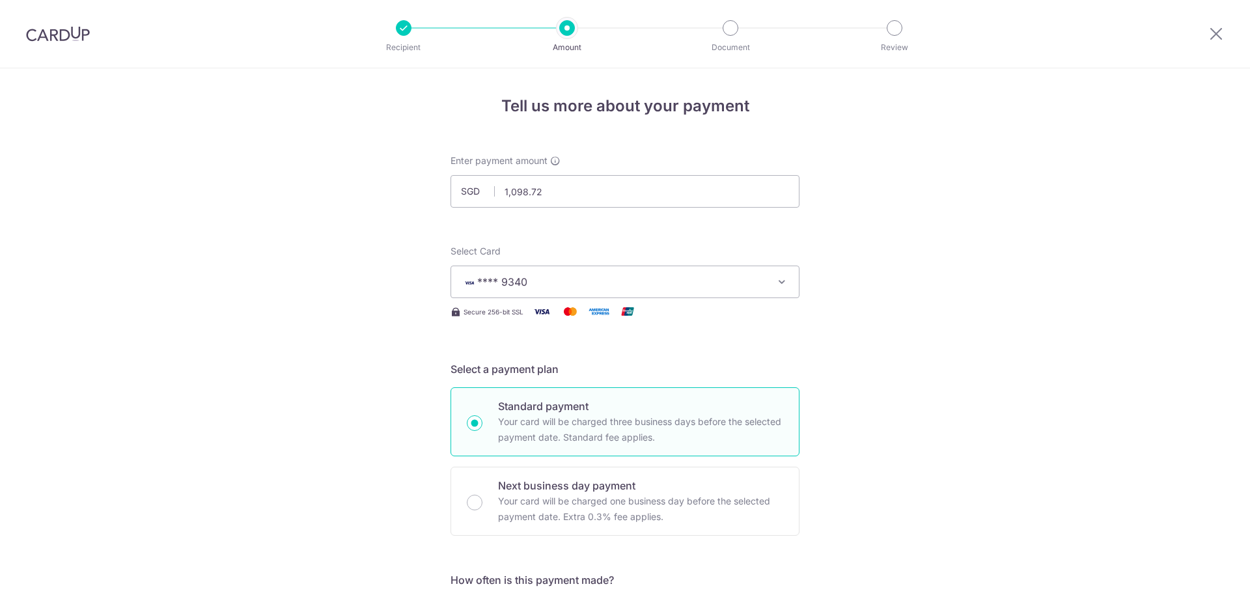
scroll to position [783, 0]
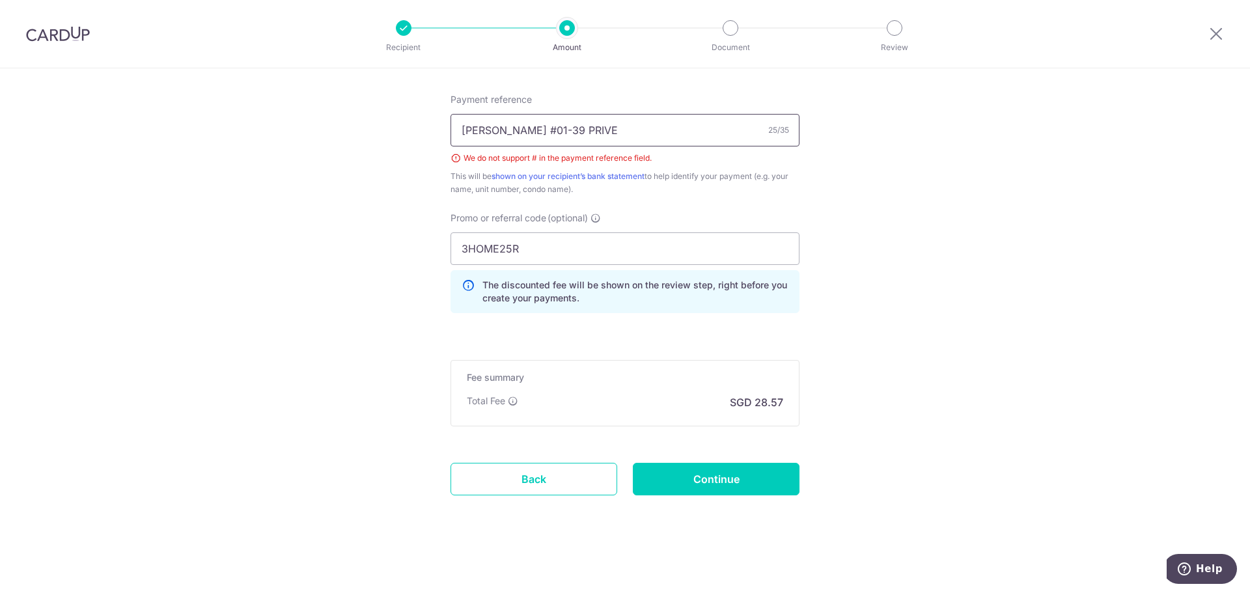
click at [537, 130] on input "[PERSON_NAME] #01-39 PRIVE" at bounding box center [625, 130] width 349 height 33
type input "[PERSON_NAME] 01-39 PRIVE"
click at [702, 482] on input "Continue" at bounding box center [716, 479] width 167 height 33
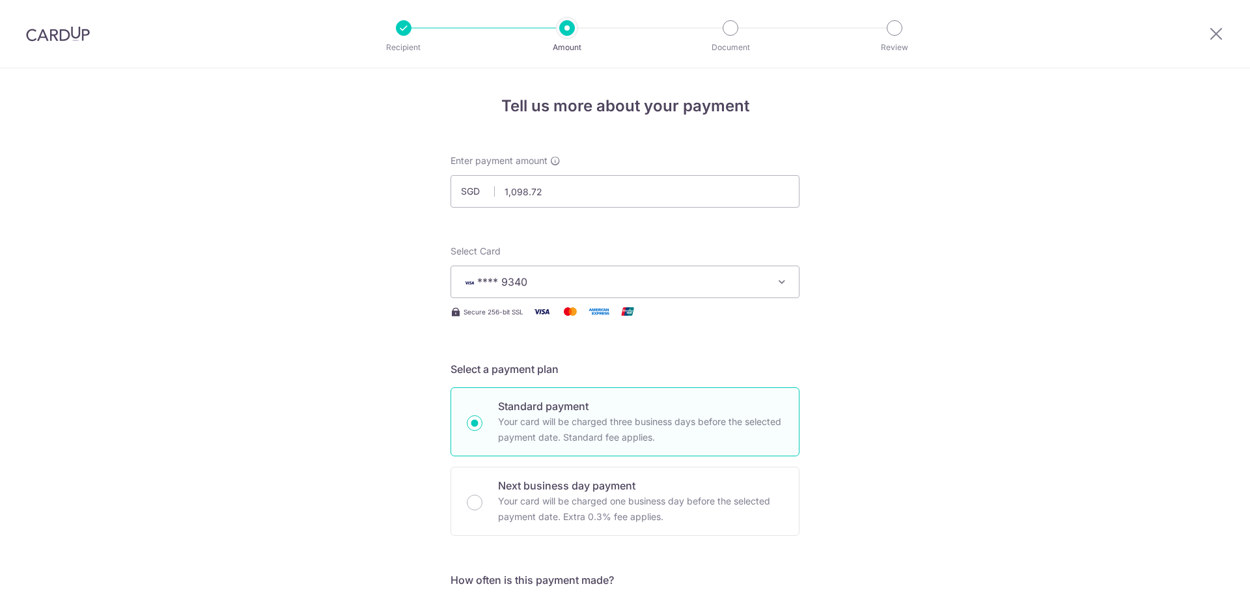
scroll to position [783, 0]
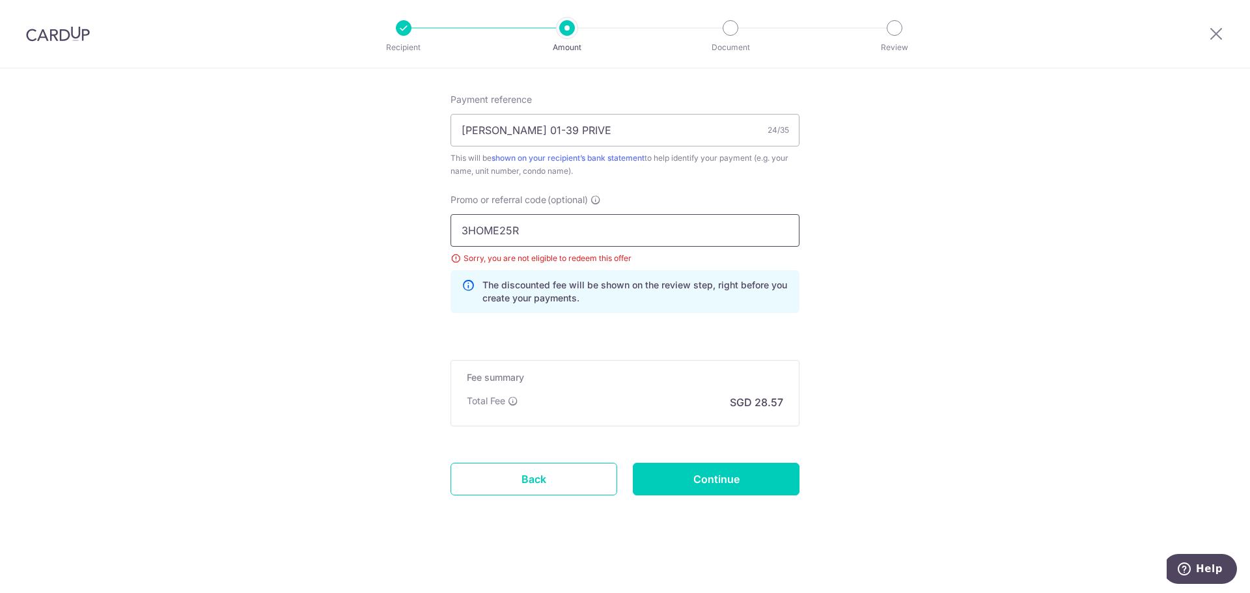
click at [543, 235] on input "3HOME25R" at bounding box center [625, 230] width 349 height 33
click at [457, 234] on input "3HOME25R" at bounding box center [625, 230] width 349 height 33
drag, startPoint x: 536, startPoint y: 238, endPoint x: 364, endPoint y: 227, distance: 172.3
paste input "OCBC90N155"
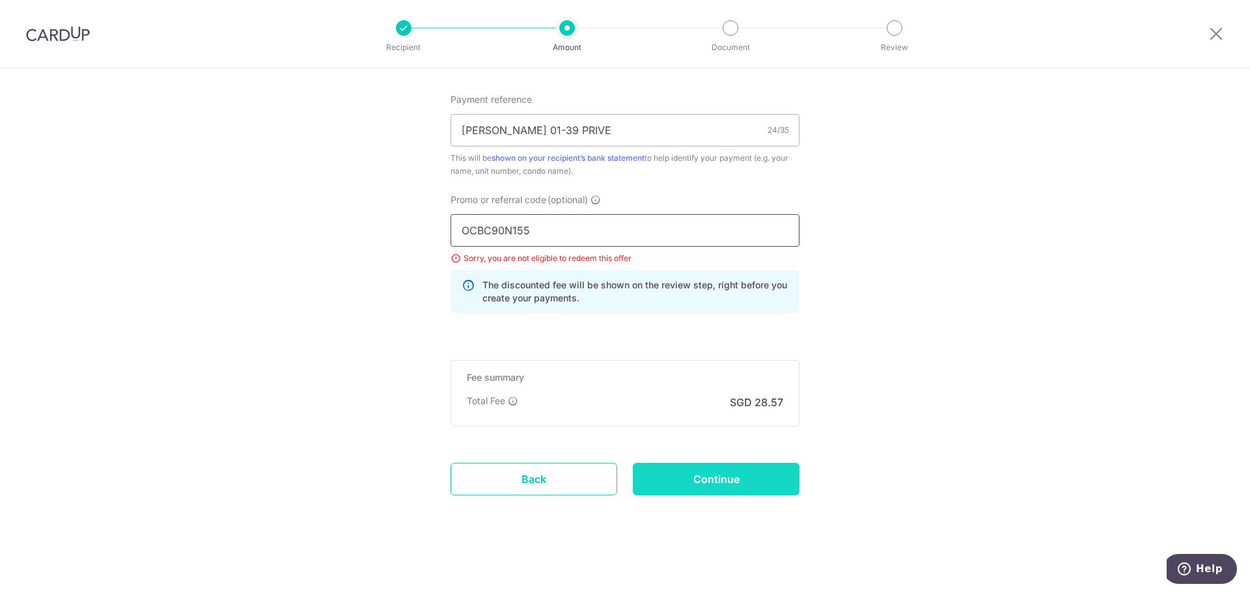
type input "OCBC90N155"
click at [709, 482] on input "Continue" at bounding box center [716, 479] width 167 height 33
drag, startPoint x: 528, startPoint y: 228, endPoint x: 302, endPoint y: 229, distance: 225.3
paste input "MILELION"
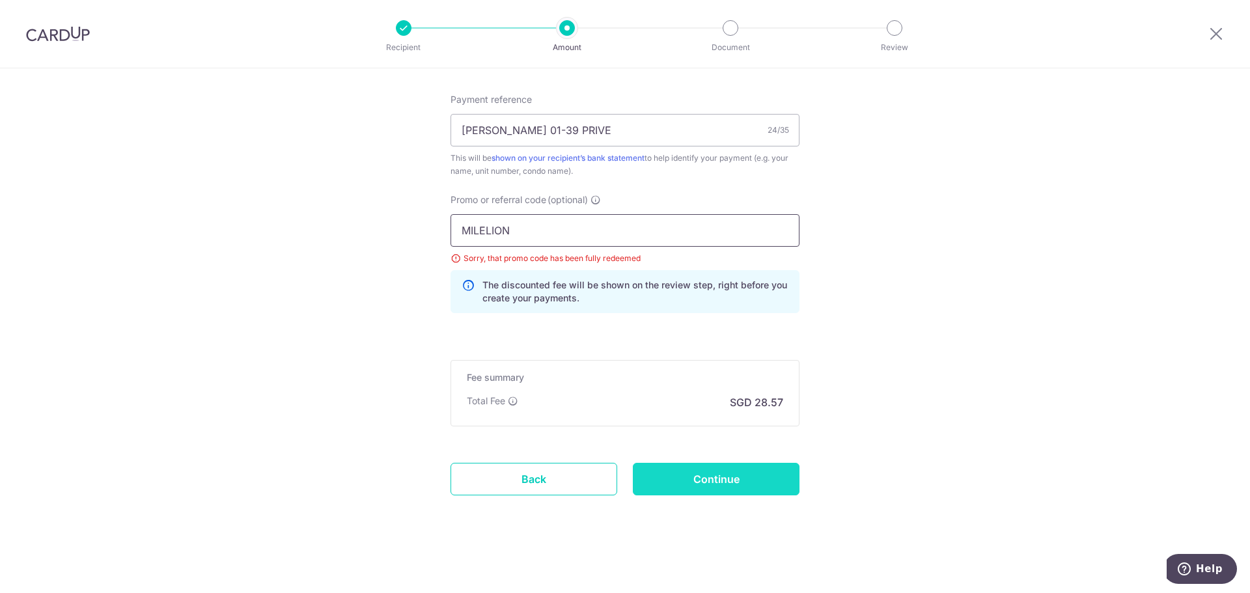
type input "MILELION"
click at [673, 479] on input "Continue" at bounding box center [716, 479] width 167 height 33
drag, startPoint x: 518, startPoint y: 227, endPoint x: 368, endPoint y: 221, distance: 150.6
paste input "OCBC90NV"
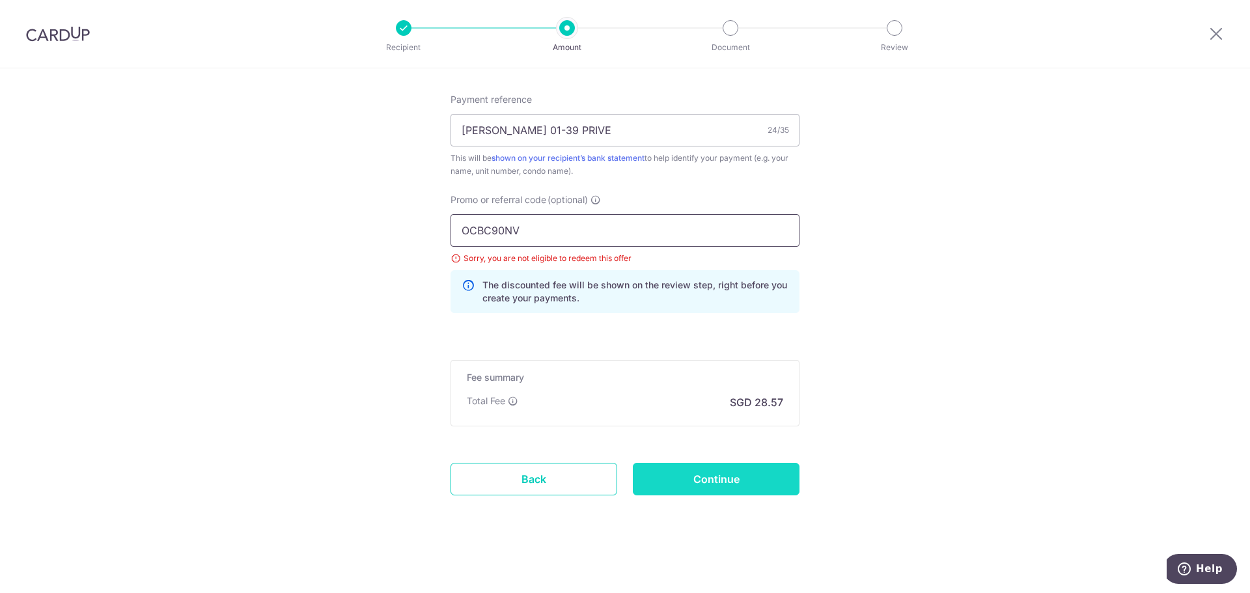
type input "OCBC90NV"
click at [681, 474] on input "Continue" at bounding box center [716, 479] width 167 height 33
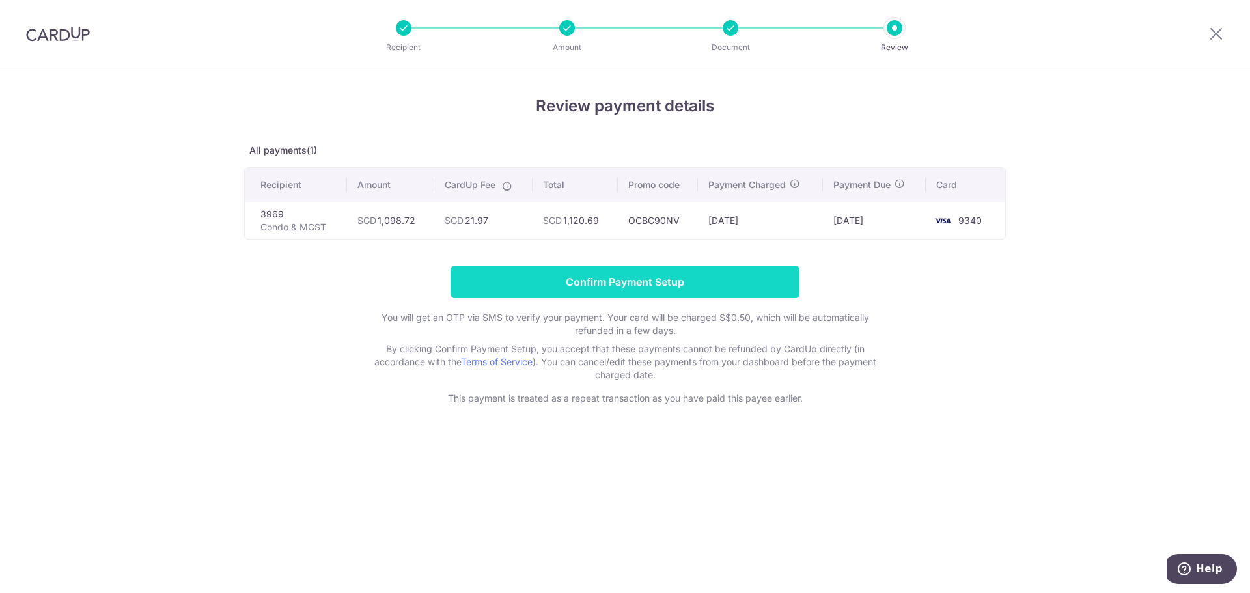
click at [635, 279] on input "Confirm Payment Setup" at bounding box center [625, 282] width 349 height 33
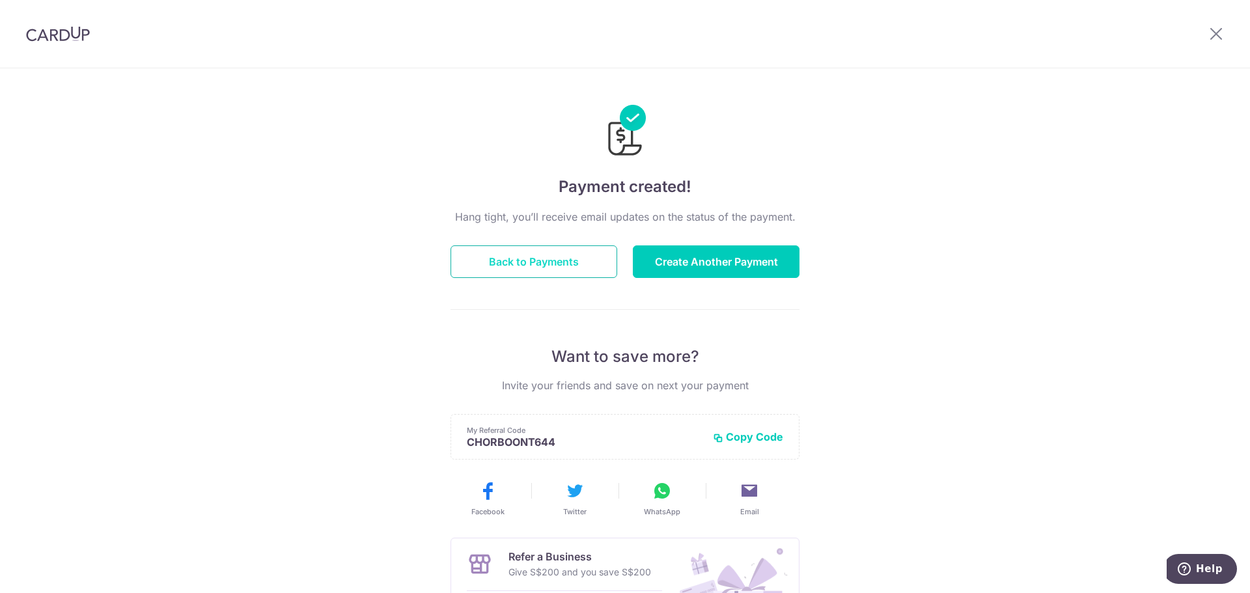
click at [566, 260] on button "Back to Payments" at bounding box center [534, 262] width 167 height 33
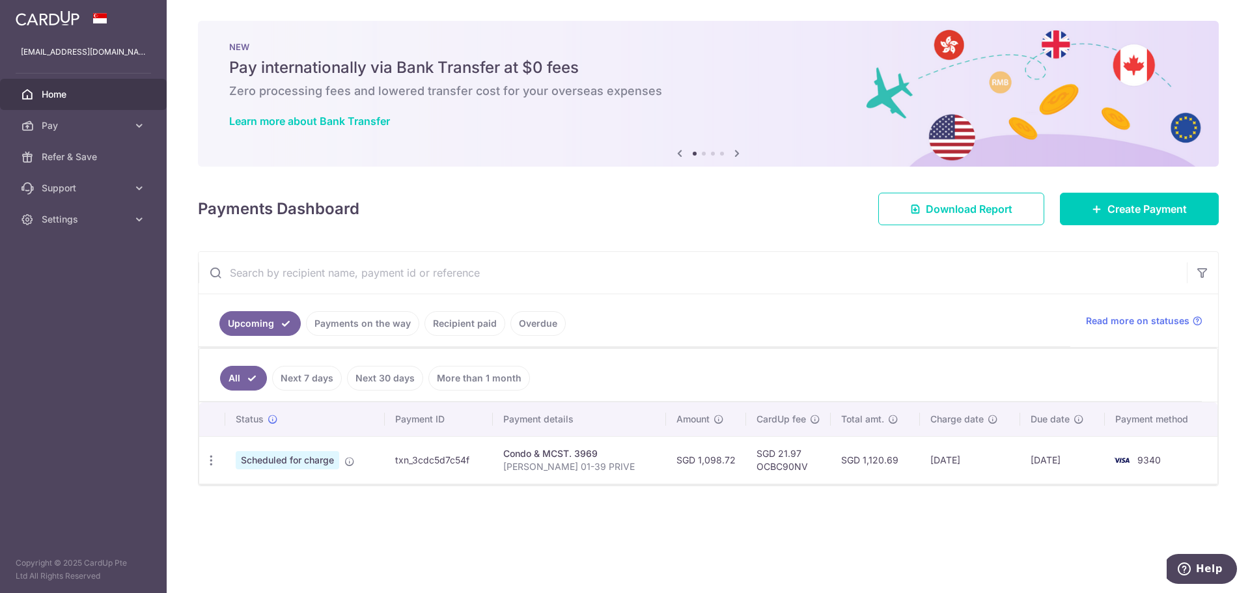
click at [492, 325] on link "Recipient paid" at bounding box center [465, 323] width 81 height 25
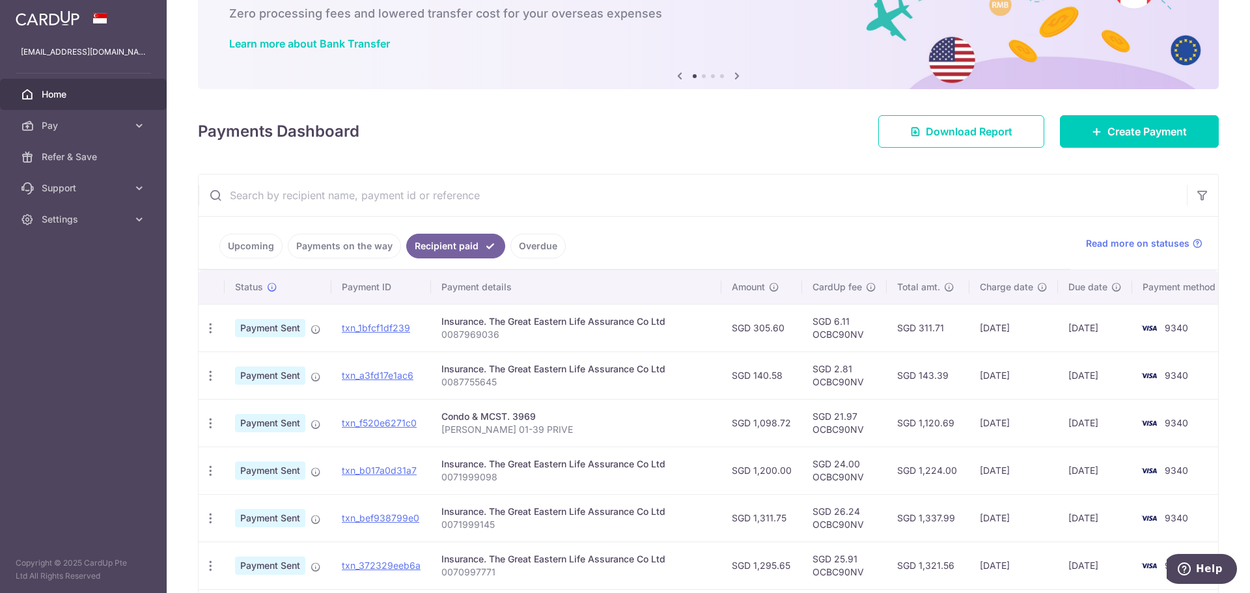
scroll to position [279, 0]
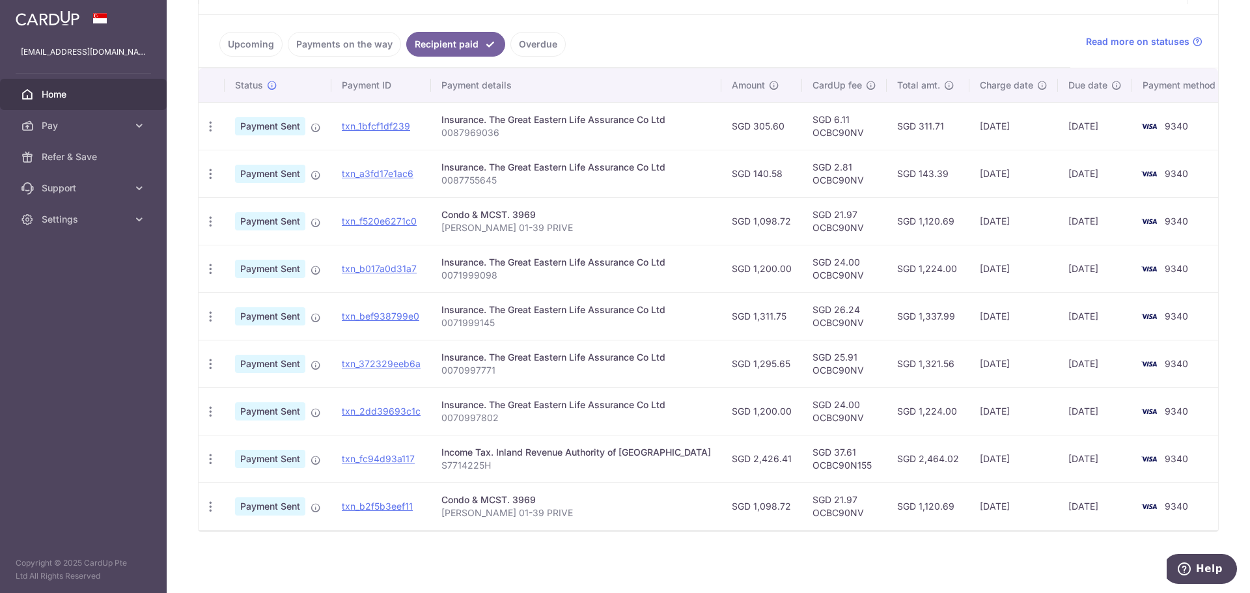
click at [354, 44] on link "Payments on the way" at bounding box center [344, 44] width 113 height 25
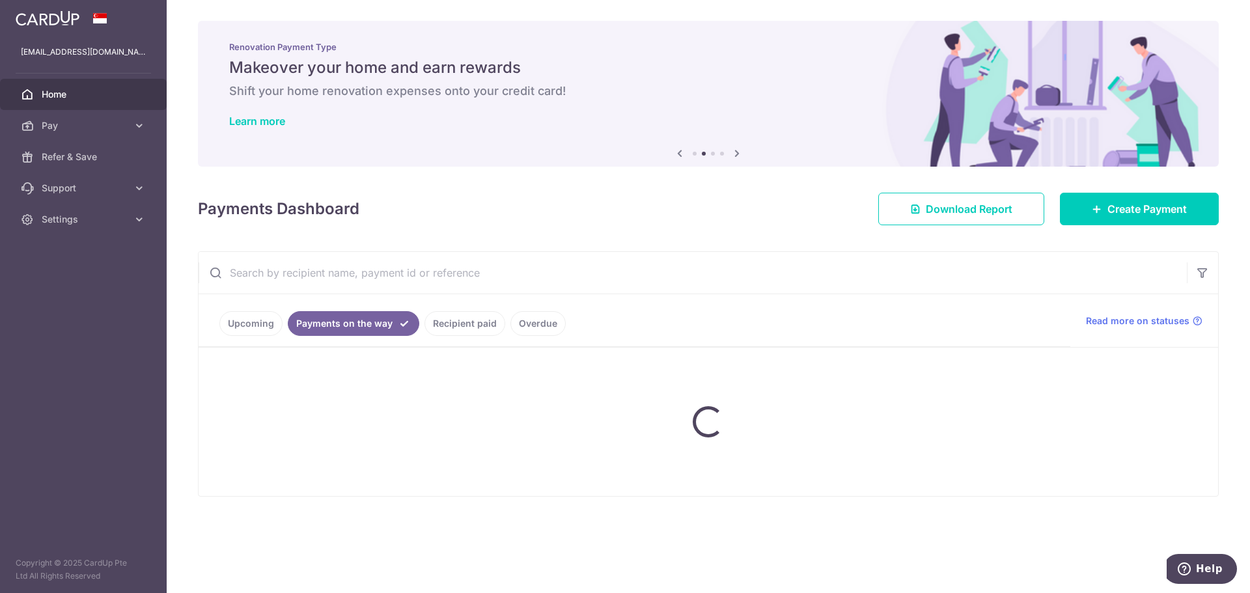
scroll to position [0, 0]
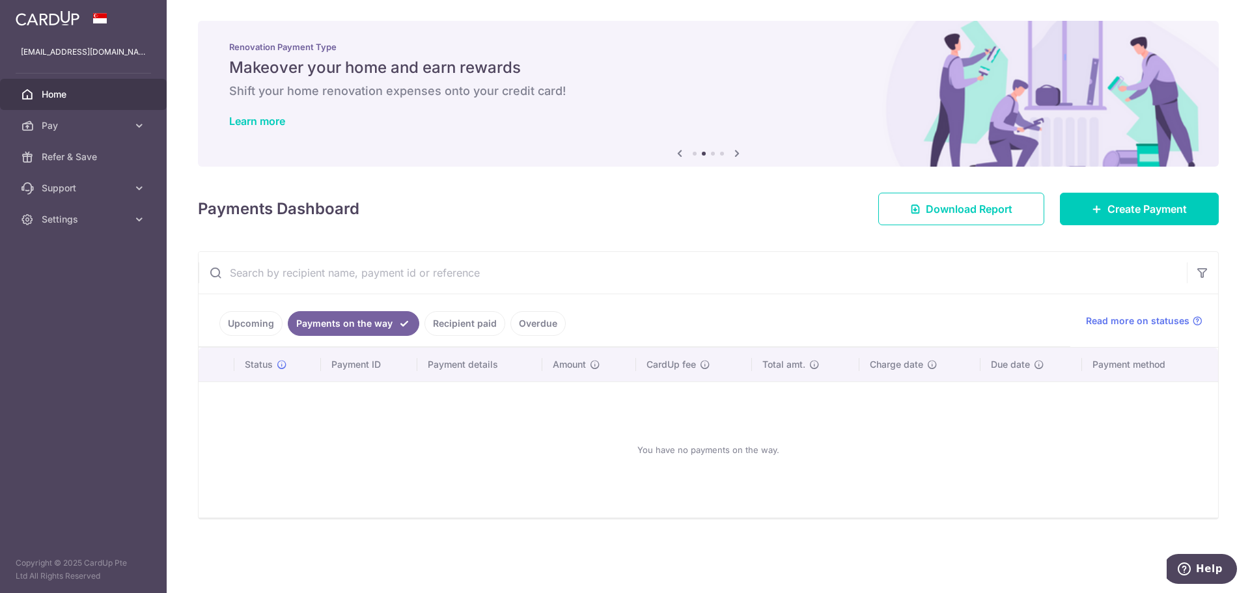
click at [250, 318] on link "Upcoming" at bounding box center [250, 323] width 63 height 25
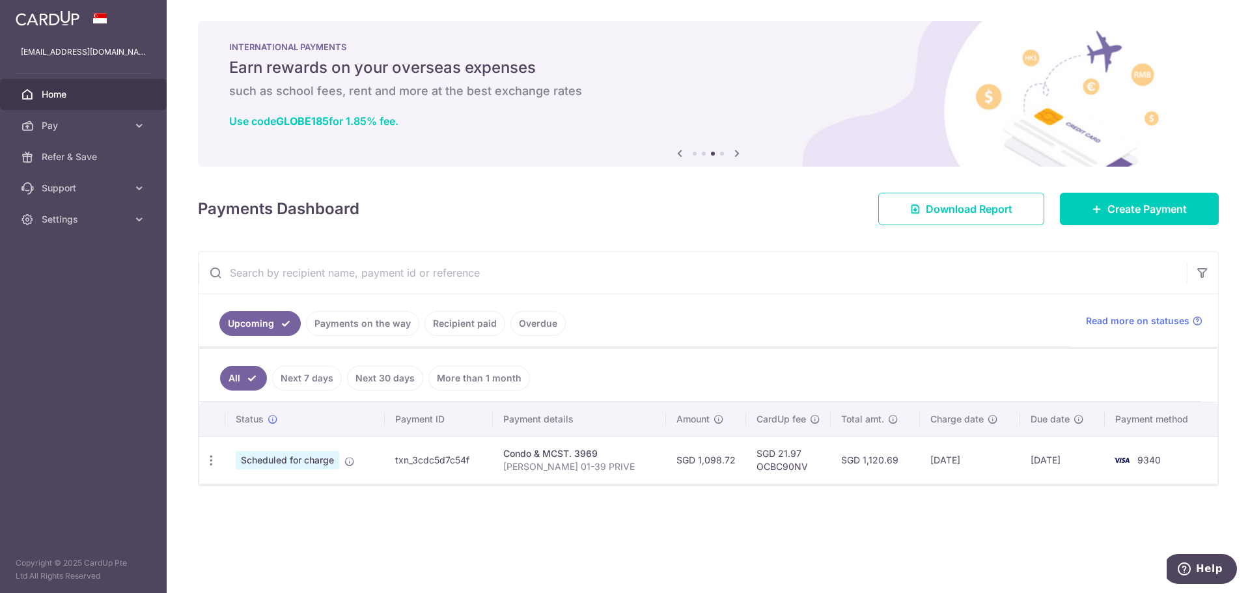
click at [683, 152] on icon at bounding box center [680, 153] width 16 height 16
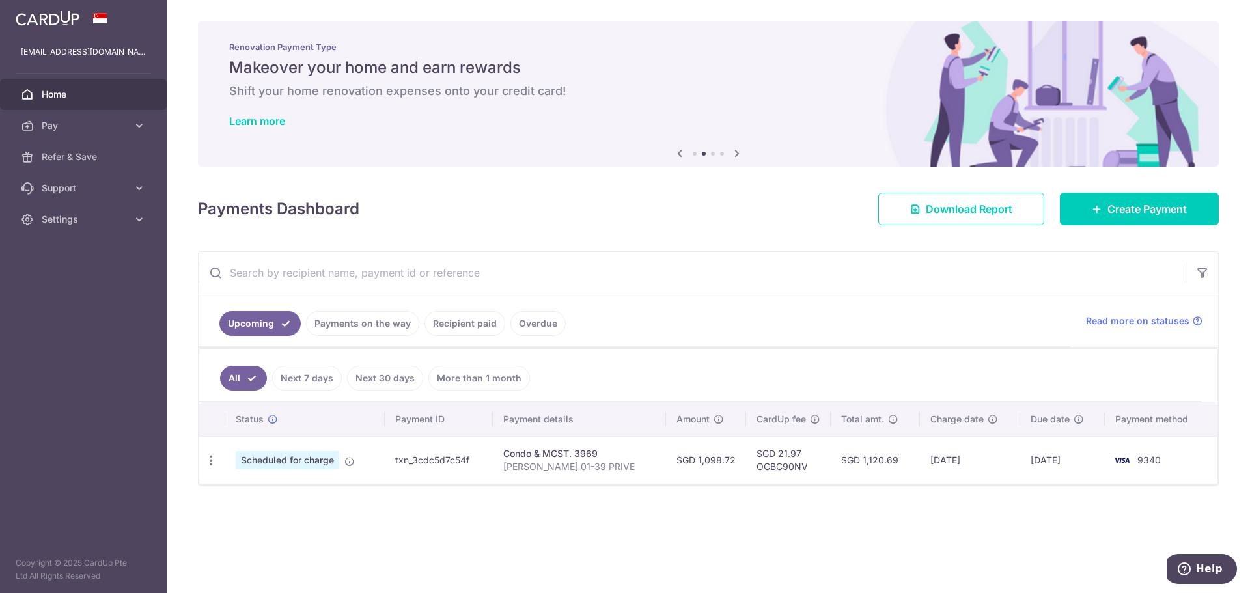
click at [683, 152] on icon at bounding box center [680, 153] width 16 height 16
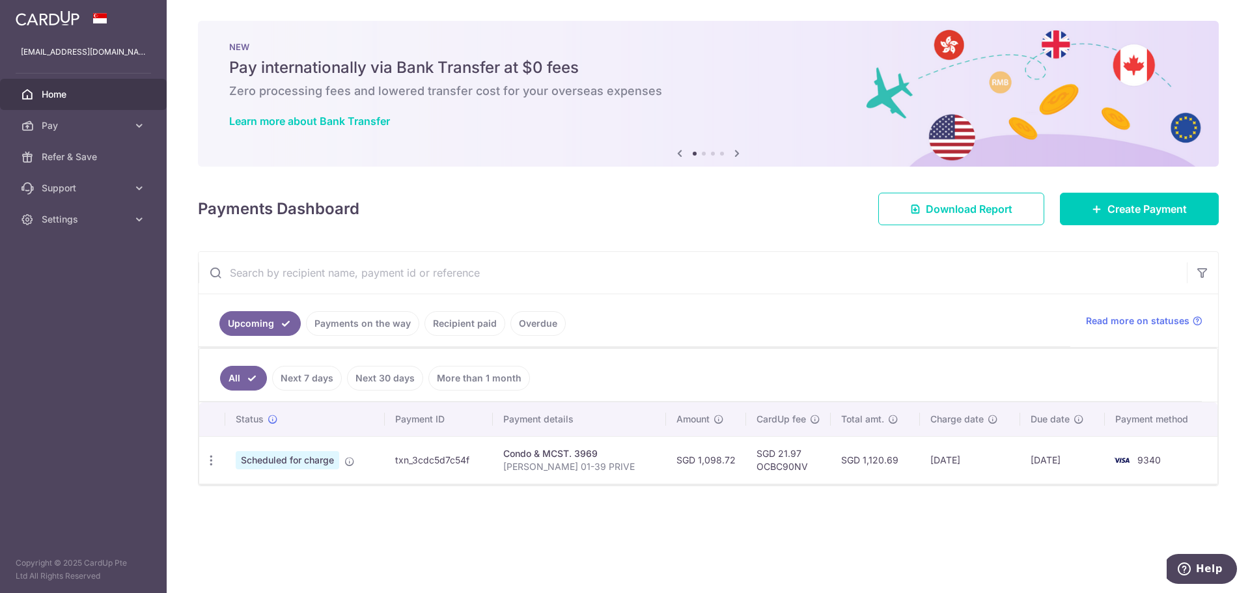
click at [683, 152] on icon at bounding box center [680, 153] width 16 height 16
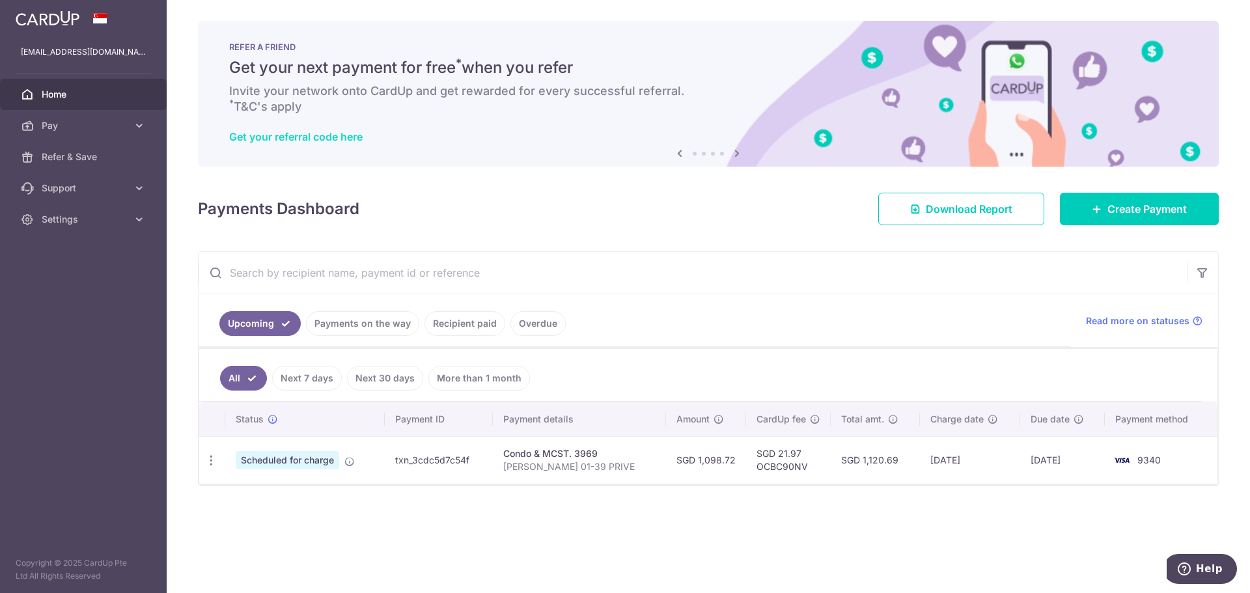
click at [348, 135] on link "Get your referral code here" at bounding box center [296, 136] width 134 height 13
click at [680, 151] on icon at bounding box center [680, 153] width 16 height 16
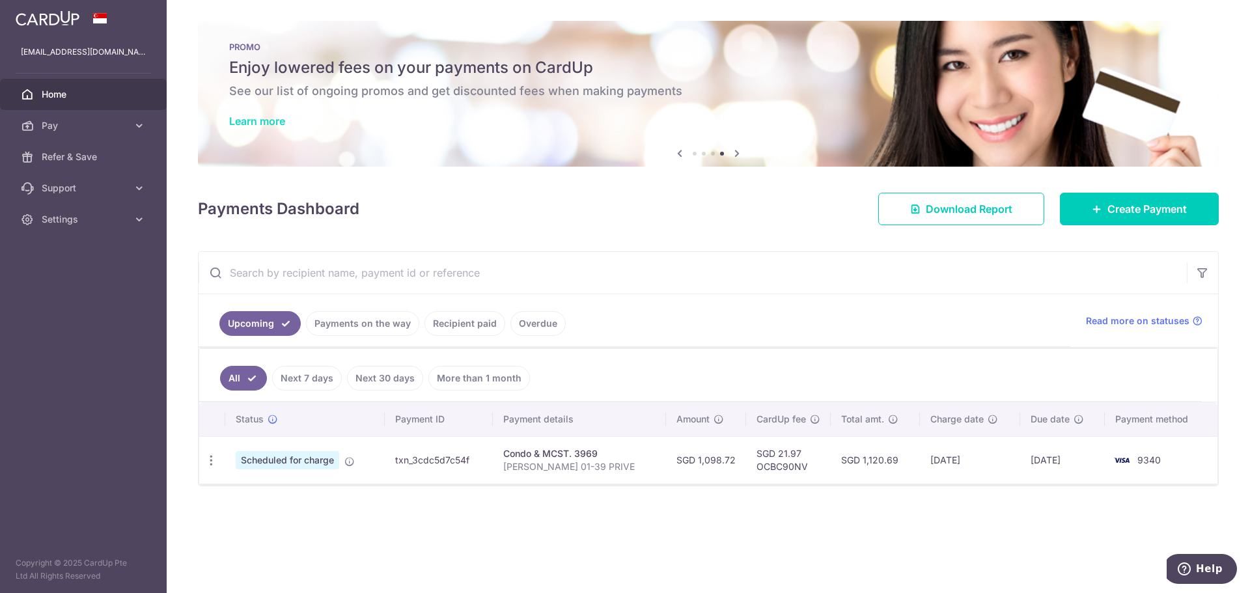
click at [266, 119] on link "Learn more" at bounding box center [257, 121] width 56 height 13
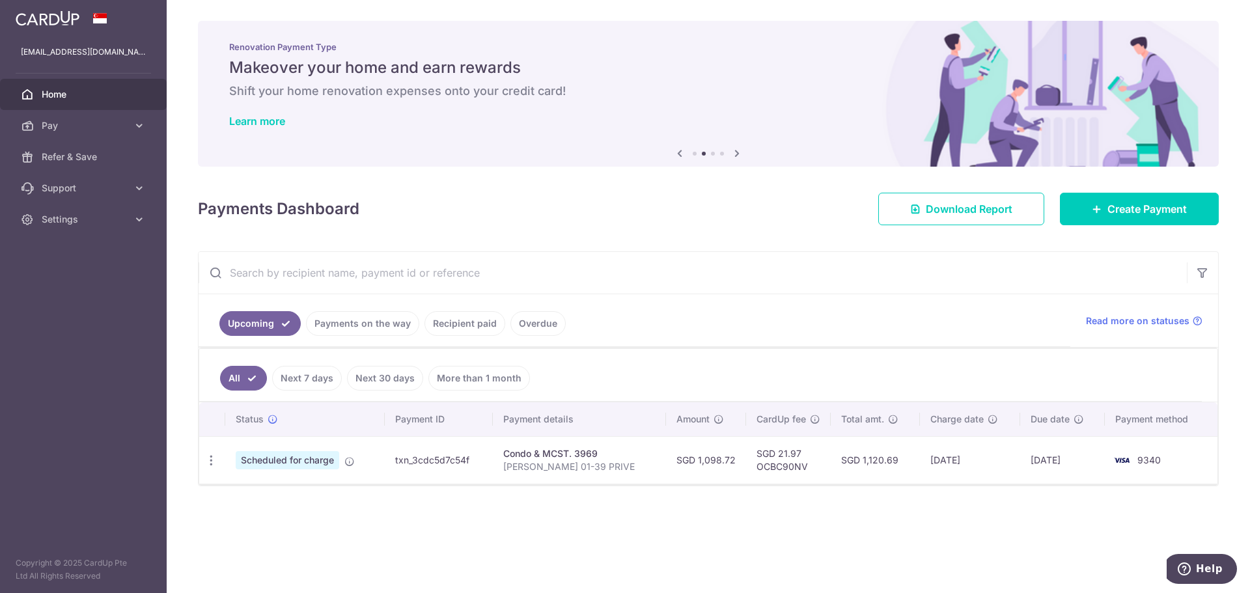
click at [662, 206] on div "Payments Dashboard Download Report Create Payment" at bounding box center [708, 207] width 1021 height 38
click at [455, 328] on link "Recipient paid" at bounding box center [465, 323] width 81 height 25
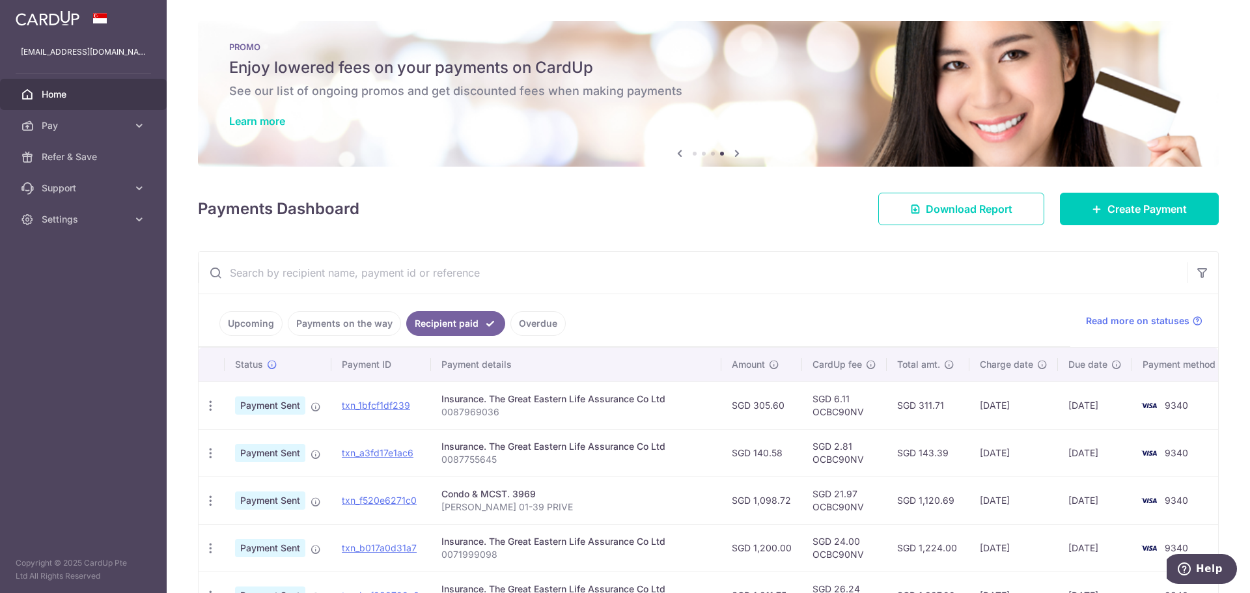
click at [67, 96] on span "Home" at bounding box center [85, 94] width 86 height 13
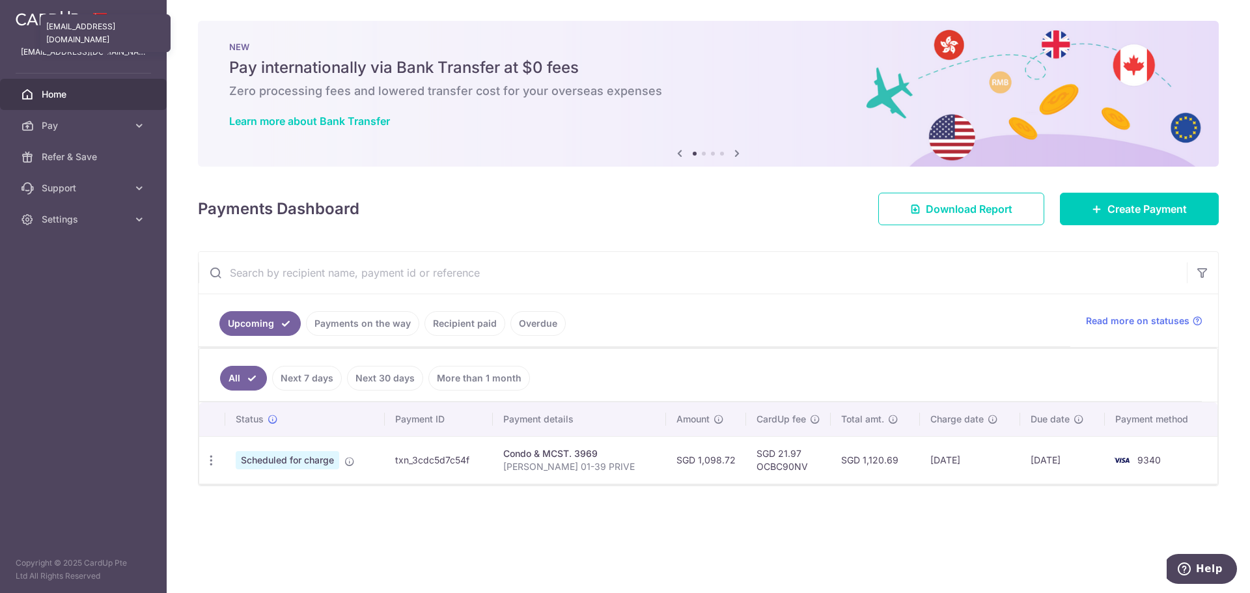
click at [78, 48] on p "[EMAIL_ADDRESS][DOMAIN_NAME]" at bounding box center [83, 52] width 125 height 13
click at [63, 66] on div "[EMAIL_ADDRESS][DOMAIN_NAME] [EMAIL_ADDRESS][DOMAIN_NAME]" at bounding box center [83, 51] width 167 height 31
click at [138, 213] on icon at bounding box center [139, 219] width 13 height 13
click at [59, 279] on span "Logout" at bounding box center [85, 281] width 86 height 13
